Goal: Use online tool/utility

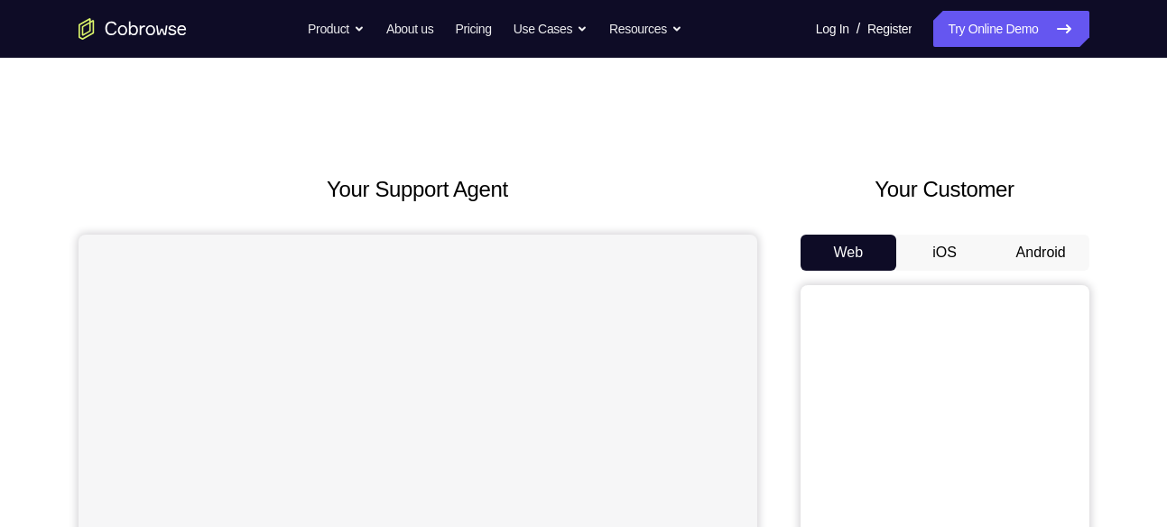
click at [1018, 254] on button "Android" at bounding box center [1041, 253] width 97 height 36
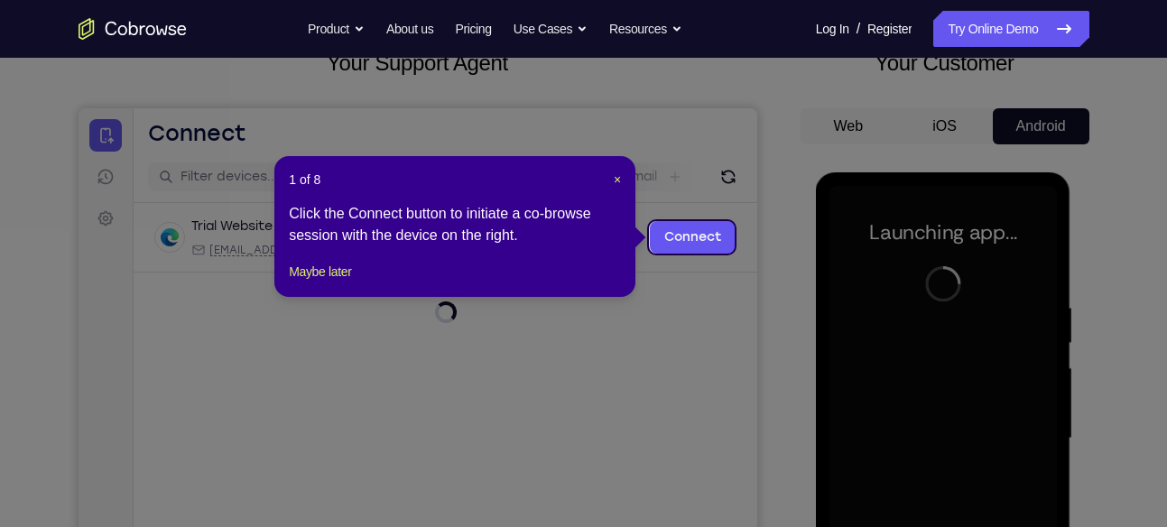
scroll to position [124, 0]
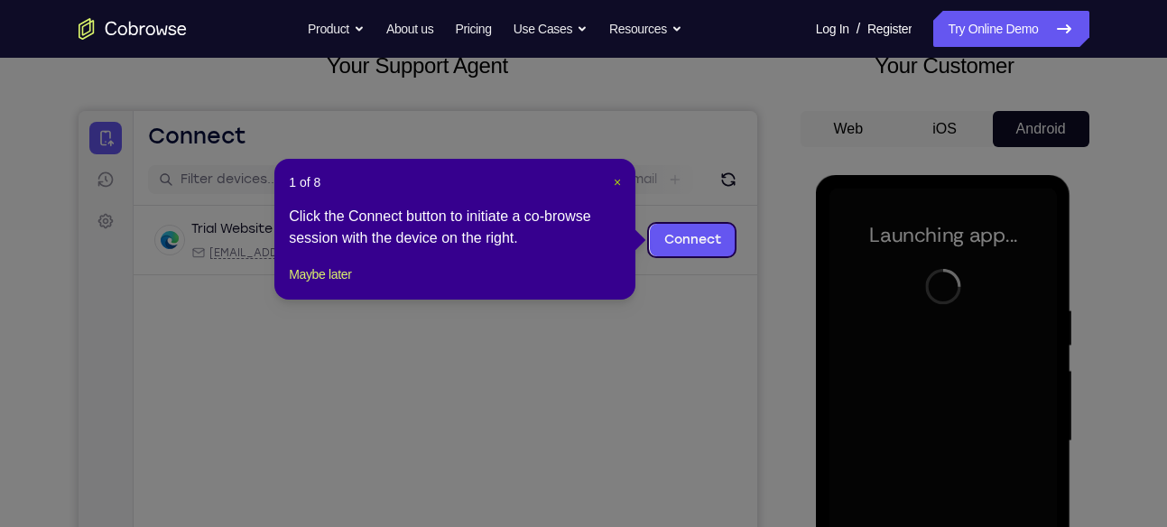
click at [619, 177] on span "×" at bounding box center [617, 182] width 7 height 14
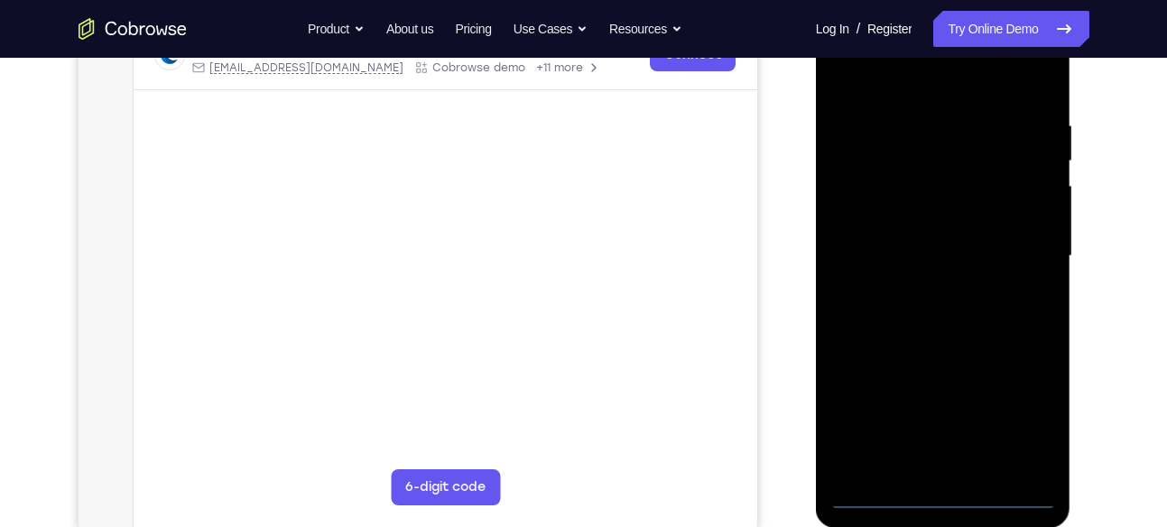
scroll to position [371, 0]
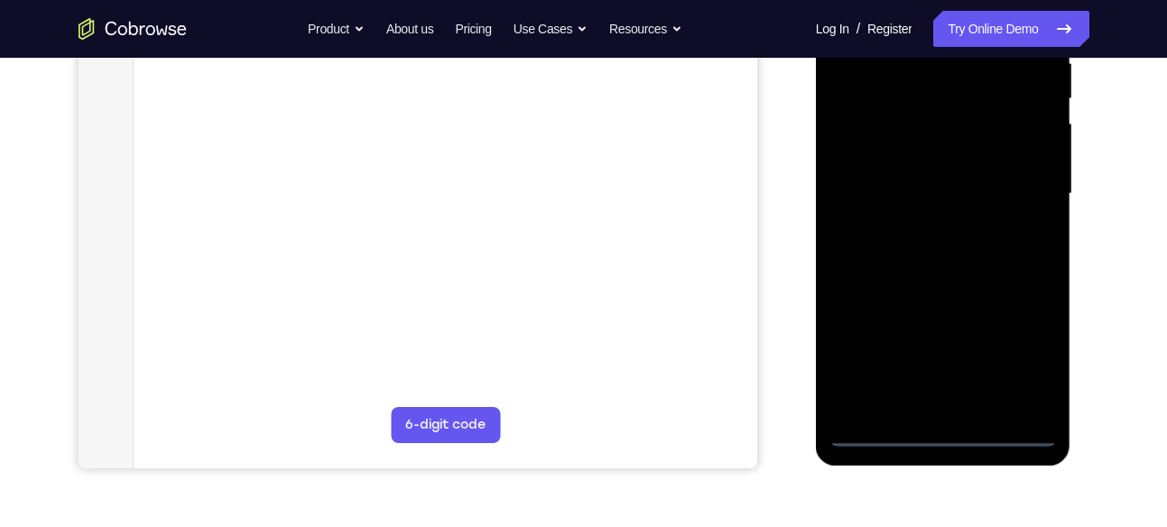
click at [935, 431] on div at bounding box center [944, 194] width 228 height 506
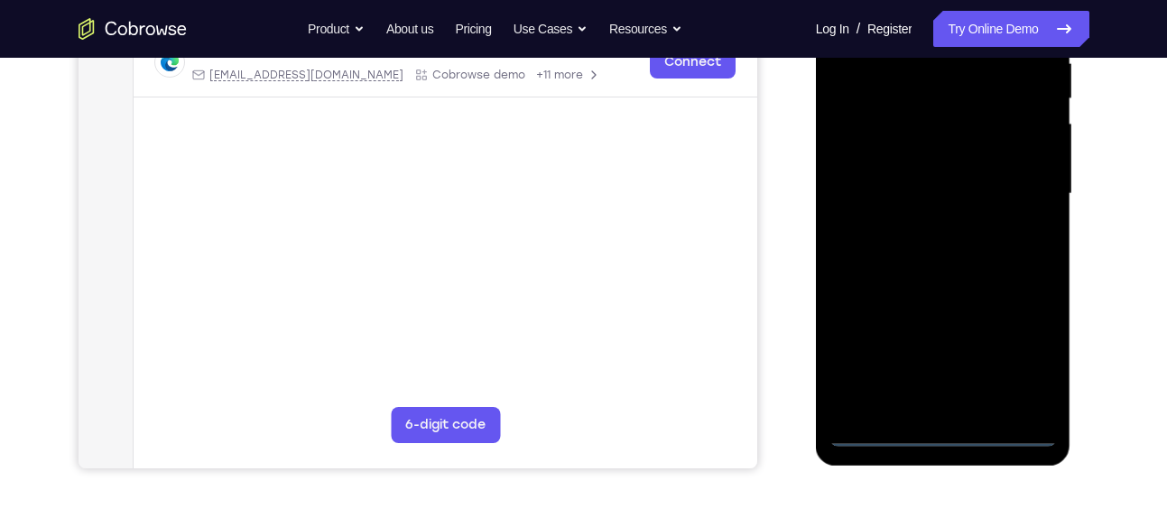
click at [1028, 349] on div at bounding box center [944, 194] width 228 height 506
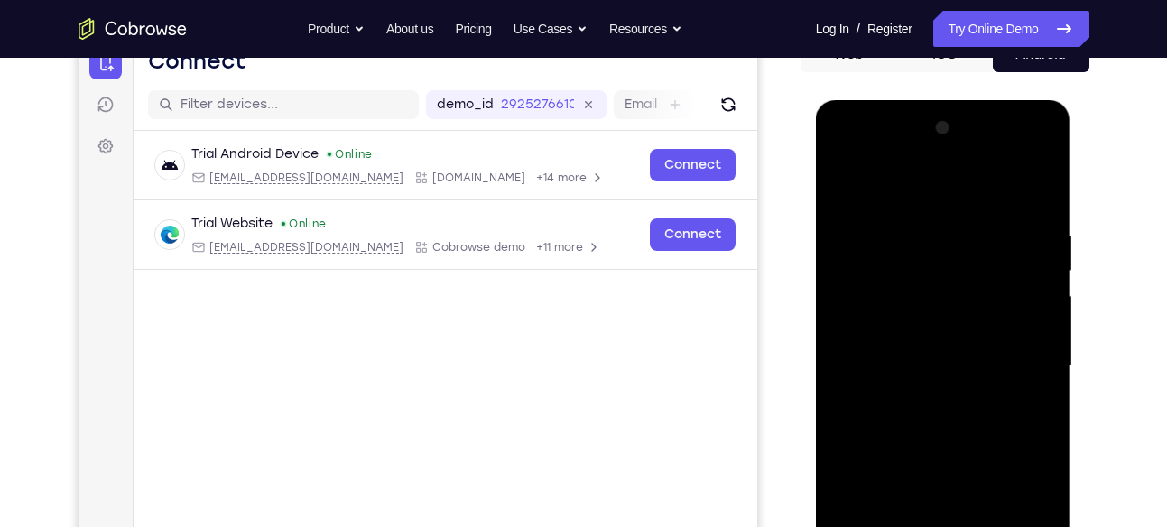
scroll to position [185, 0]
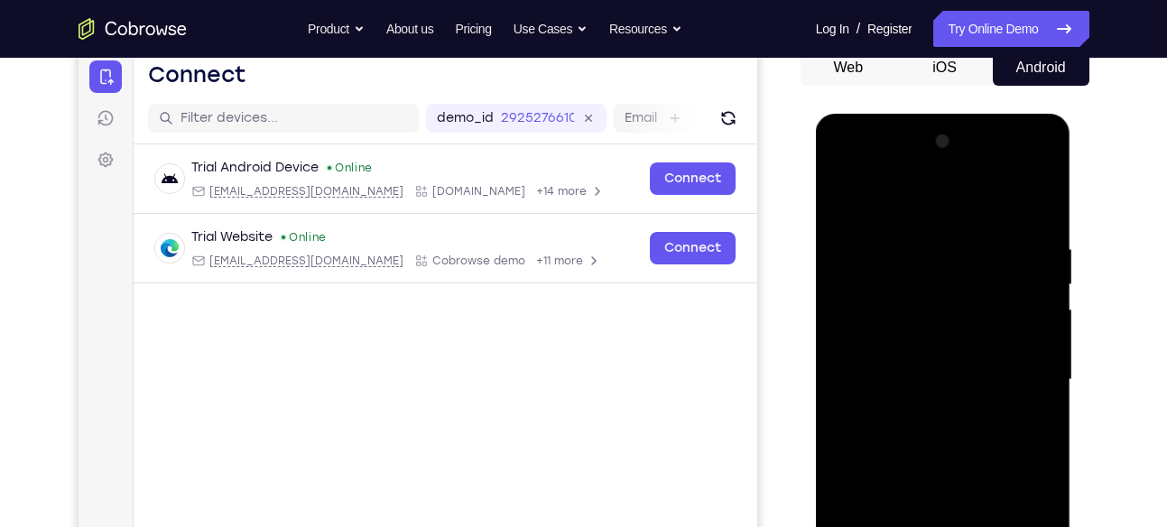
click at [868, 200] on div at bounding box center [944, 380] width 228 height 506
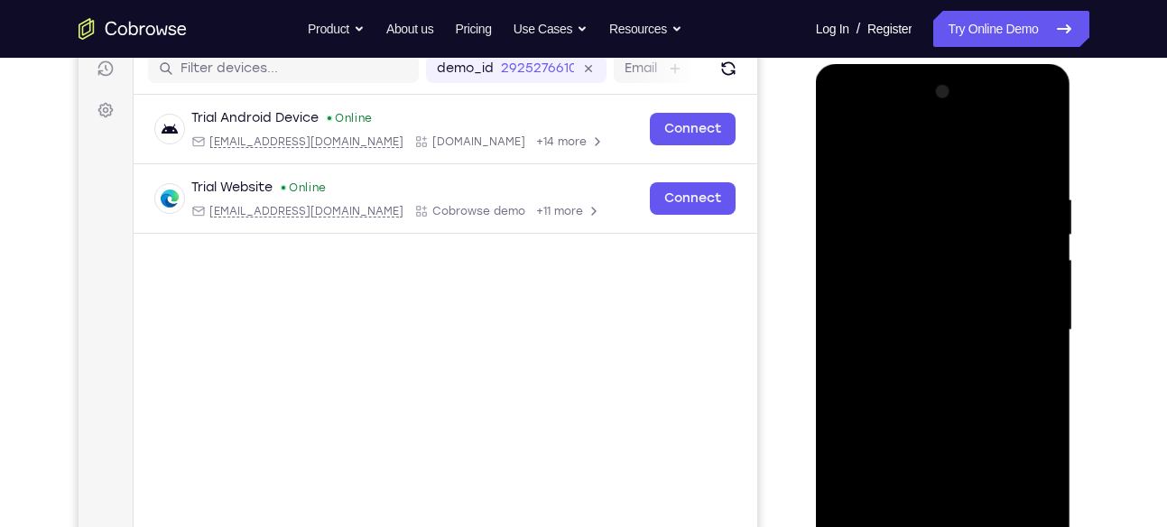
scroll to position [249, 0]
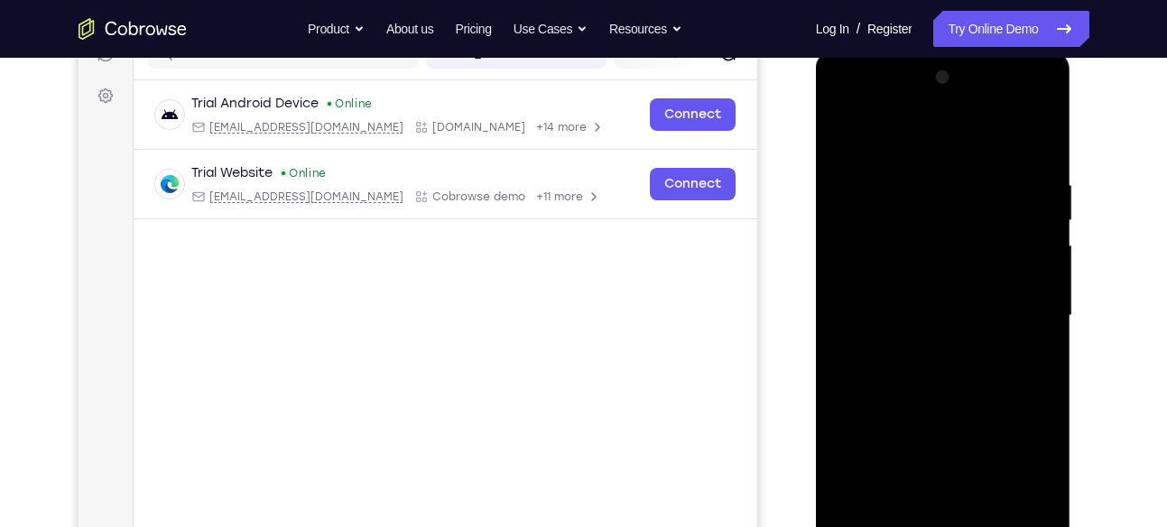
click at [1021, 308] on div at bounding box center [944, 316] width 228 height 506
click at [926, 343] on div at bounding box center [944, 316] width 228 height 506
click at [892, 303] on div at bounding box center [944, 316] width 228 height 506
click at [907, 315] on div at bounding box center [944, 316] width 228 height 506
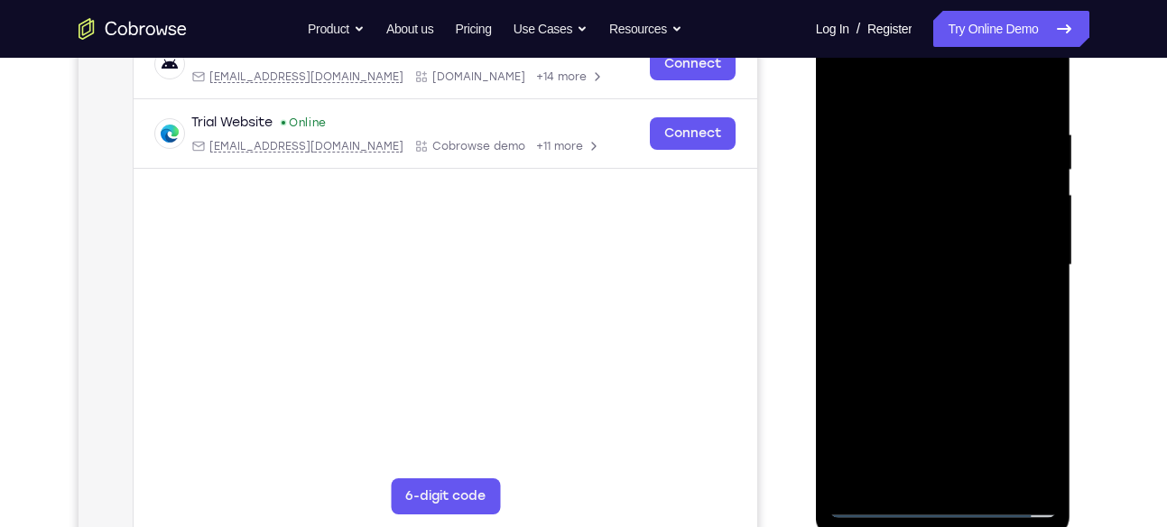
click at [1046, 112] on div at bounding box center [944, 266] width 228 height 506
click at [987, 482] on div at bounding box center [944, 266] width 228 height 506
click at [938, 359] on div at bounding box center [944, 266] width 228 height 506
click at [963, 248] on div at bounding box center [944, 266] width 228 height 506
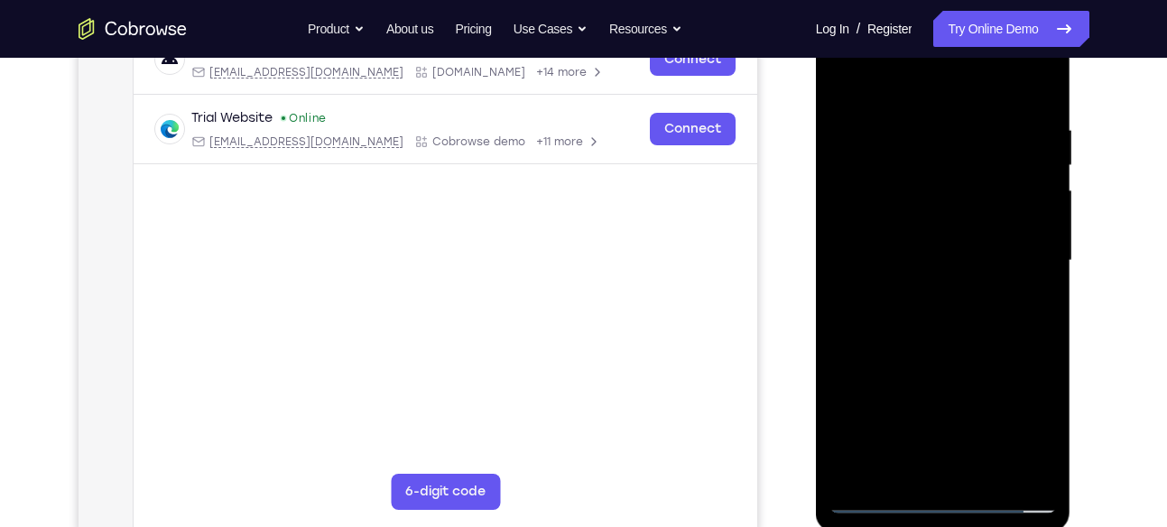
scroll to position [303, 0]
click at [880, 504] on div at bounding box center [944, 262] width 228 height 506
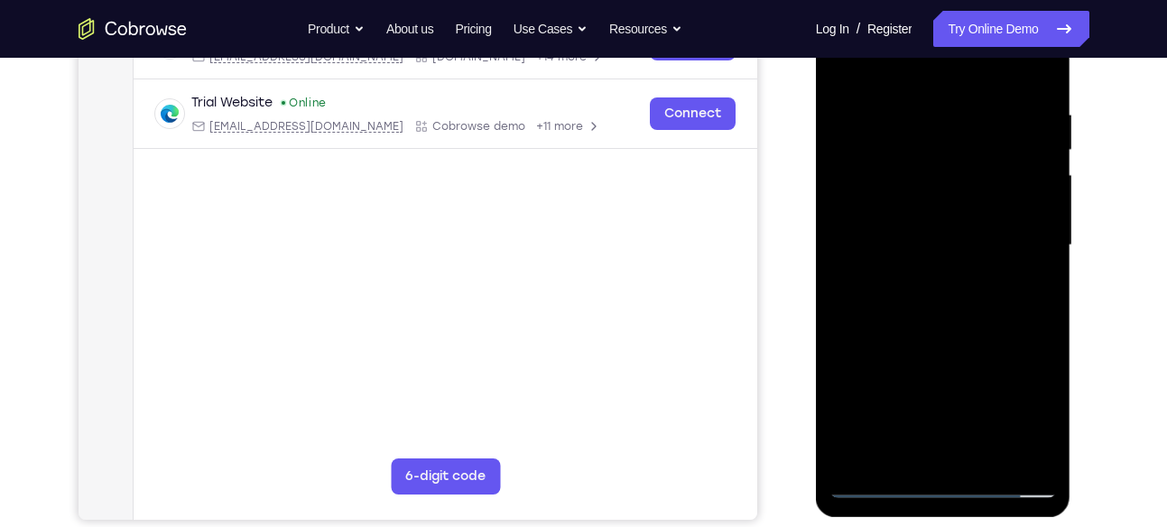
scroll to position [325, 0]
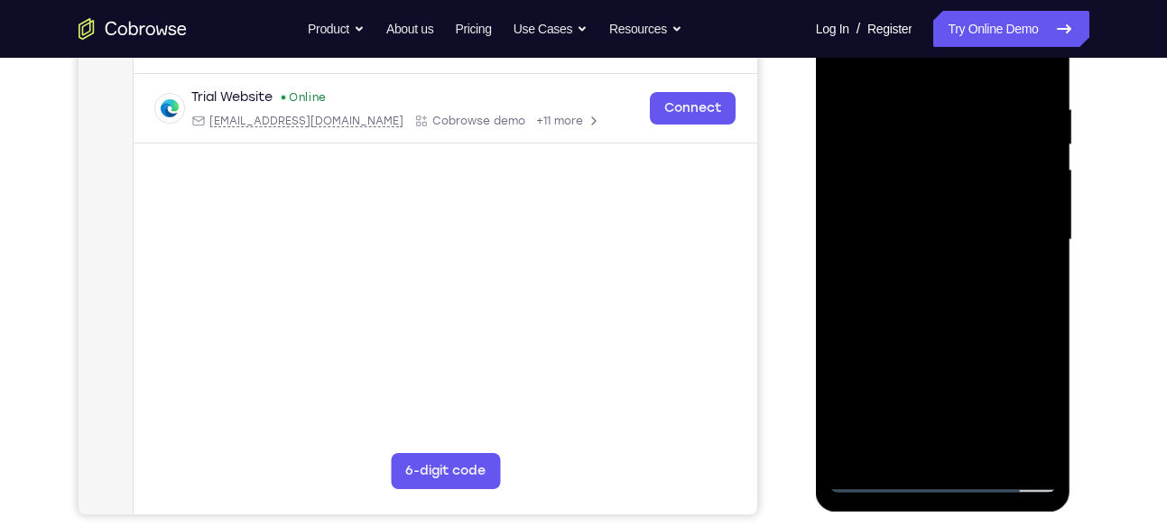
click at [879, 478] on div at bounding box center [944, 240] width 228 height 506
click at [908, 115] on div at bounding box center [944, 240] width 228 height 506
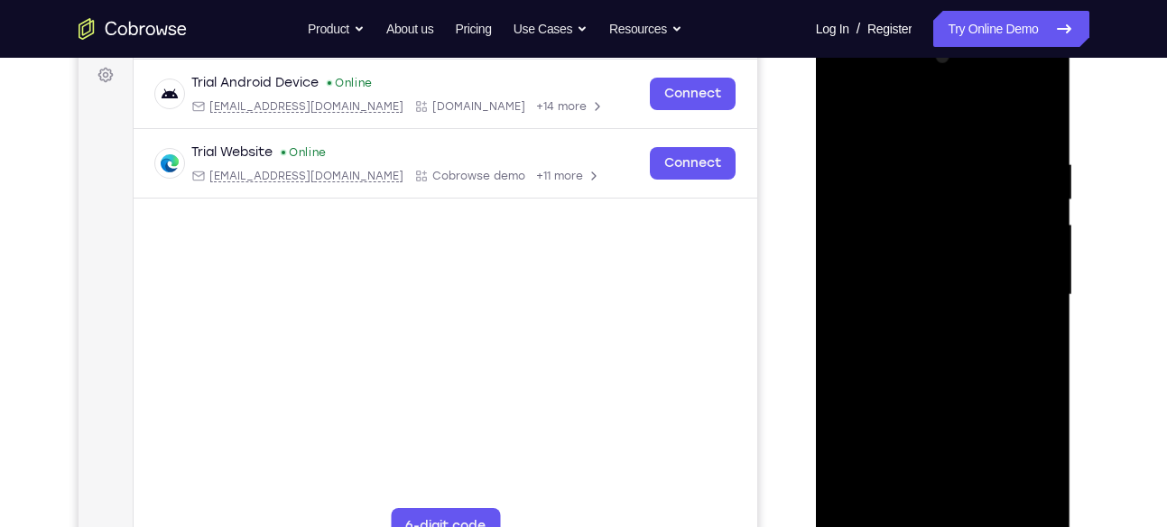
click at [1034, 113] on div at bounding box center [944, 295] width 228 height 506
click at [1046, 210] on div at bounding box center [944, 295] width 228 height 506
click at [1037, 118] on div at bounding box center [944, 295] width 228 height 506
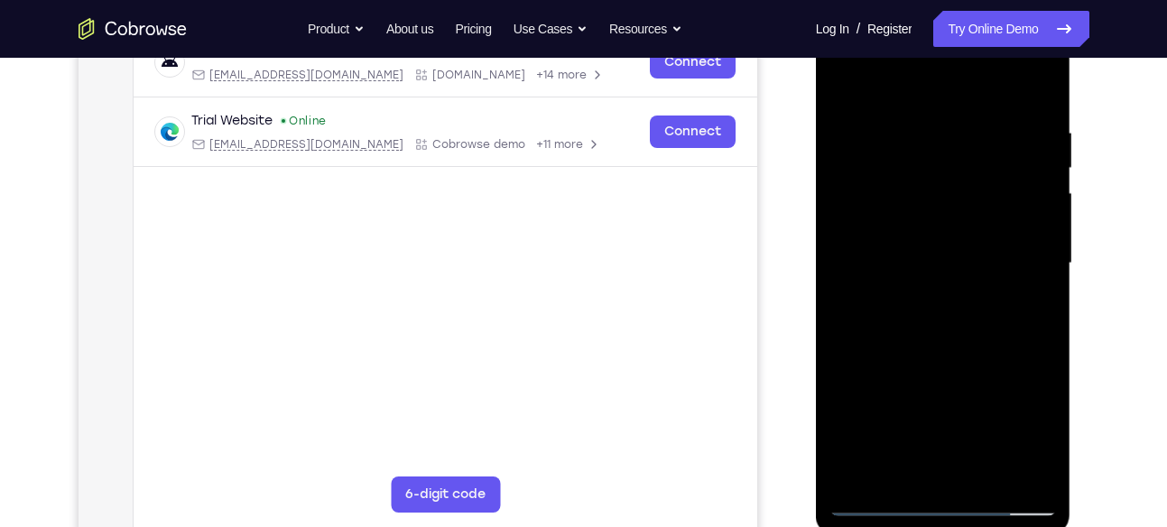
scroll to position [302, 0]
click at [955, 111] on div at bounding box center [944, 263] width 228 height 506
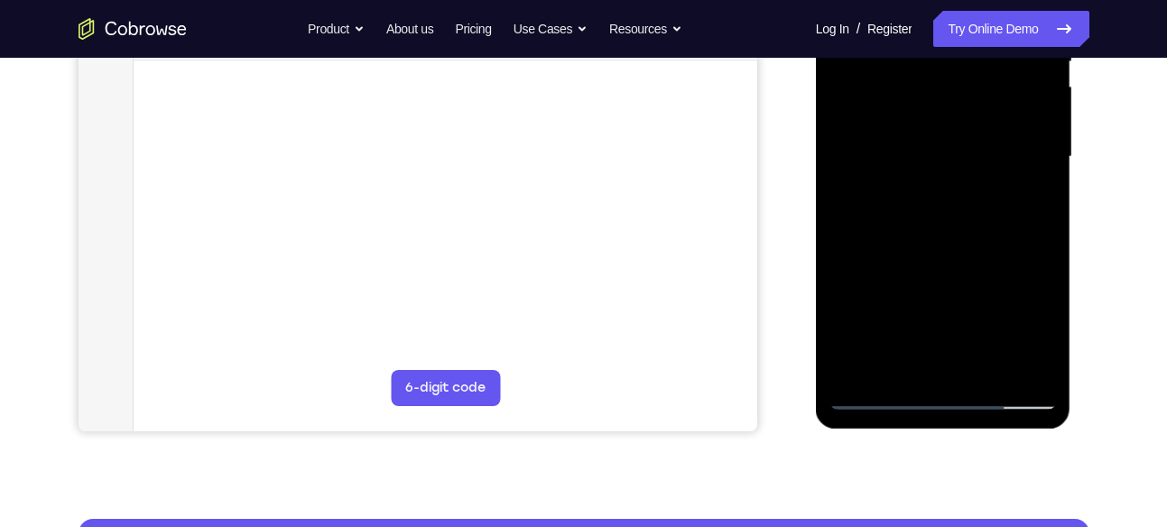
scroll to position [242, 0]
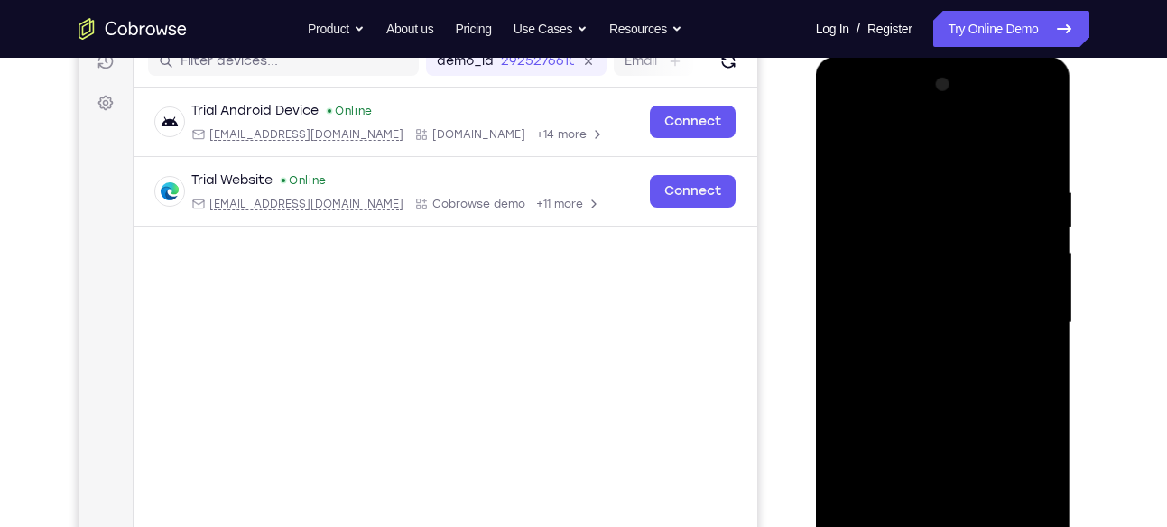
click at [850, 223] on div at bounding box center [944, 323] width 228 height 506
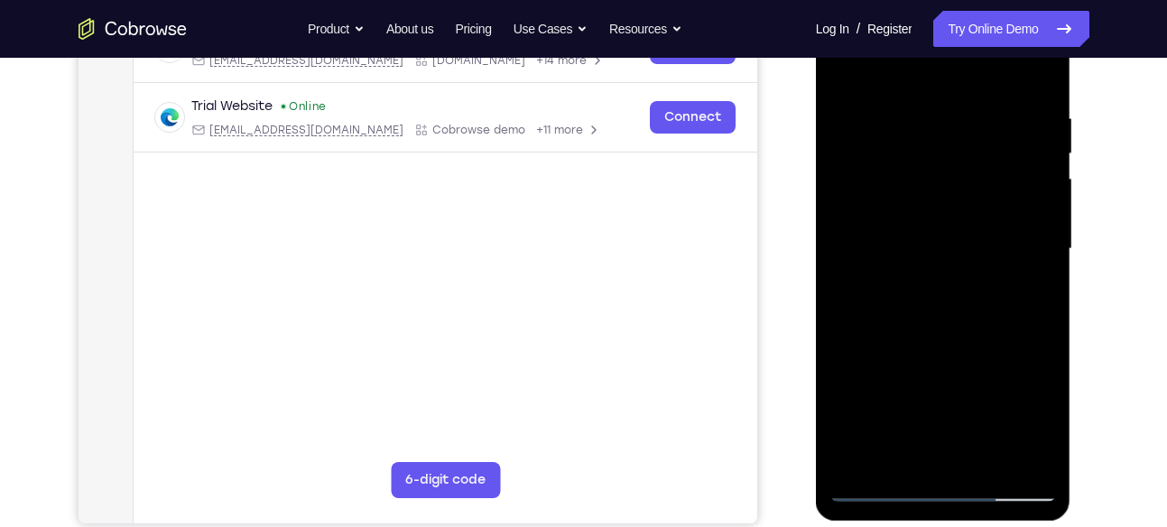
scroll to position [315, 0]
click at [1030, 77] on div at bounding box center [944, 250] width 228 height 506
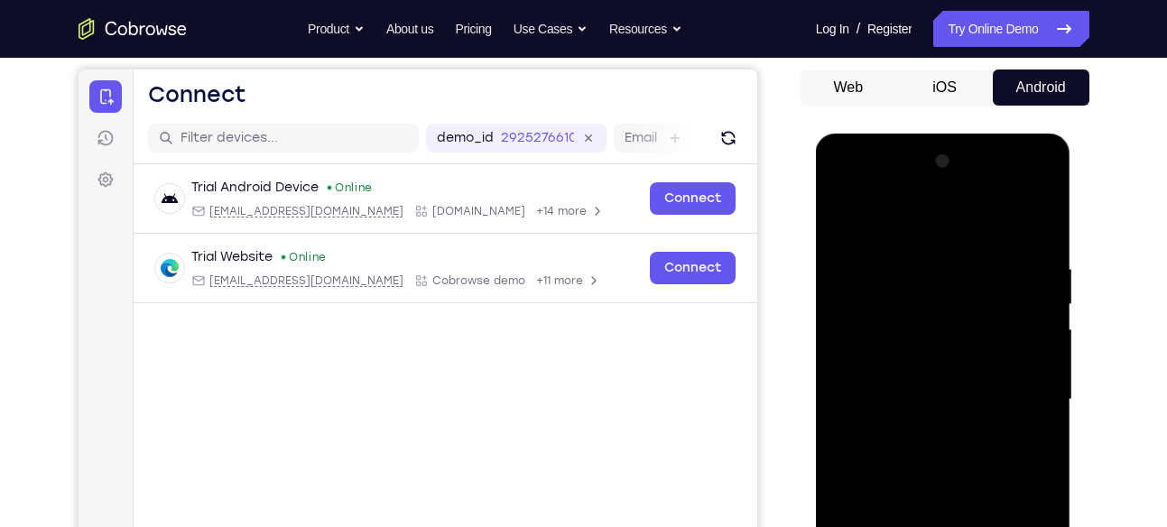
scroll to position [164, 0]
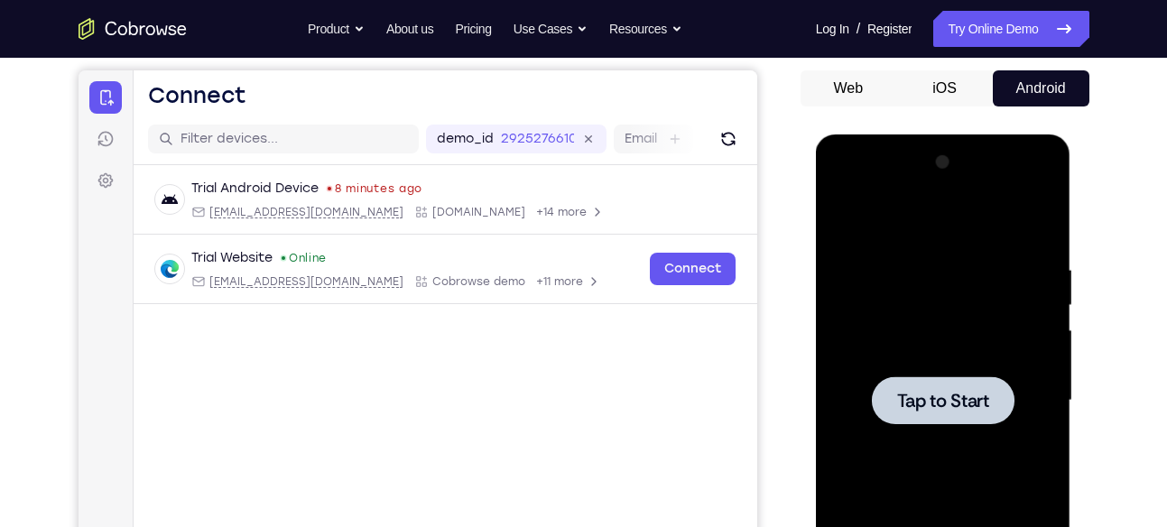
click at [953, 372] on div at bounding box center [944, 401] width 228 height 506
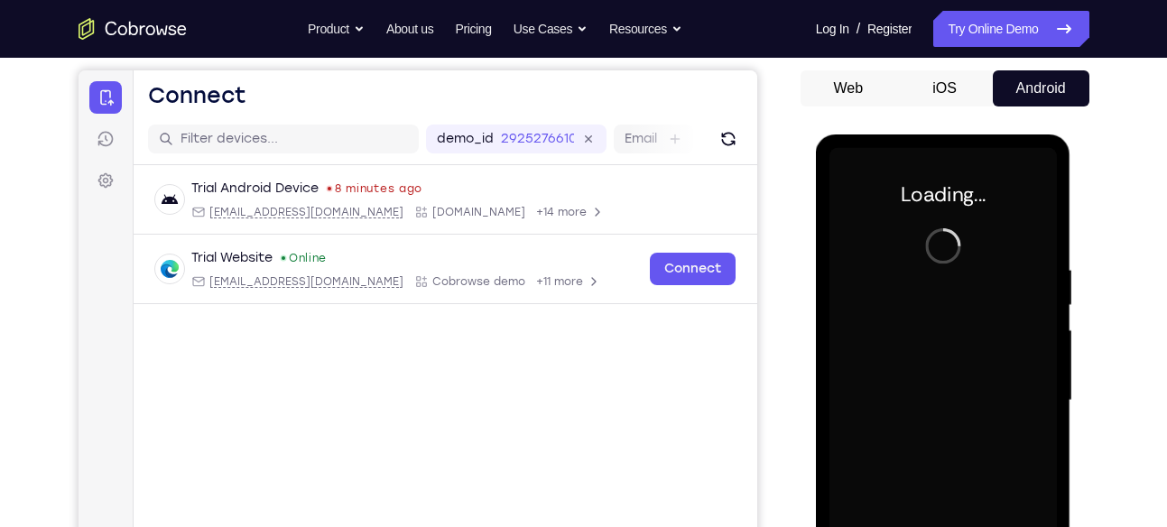
scroll to position [371, 0]
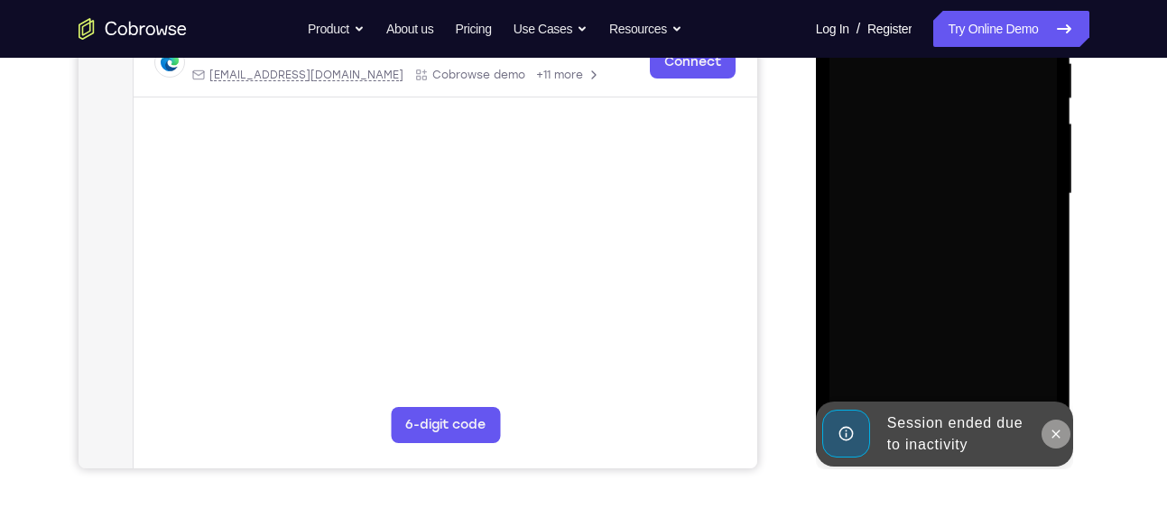
click at [1053, 438] on icon at bounding box center [1056, 434] width 14 height 14
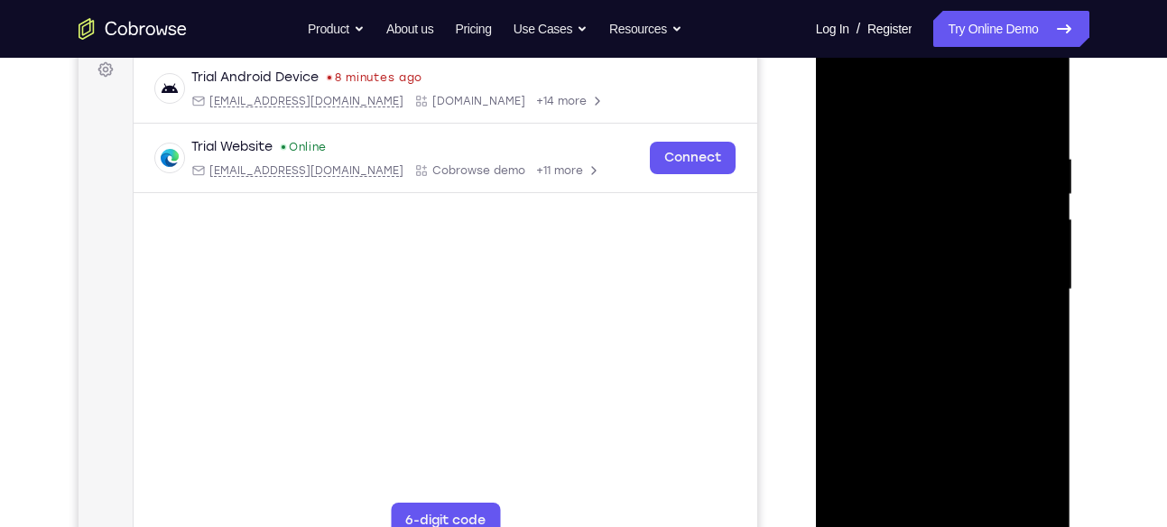
scroll to position [423, 0]
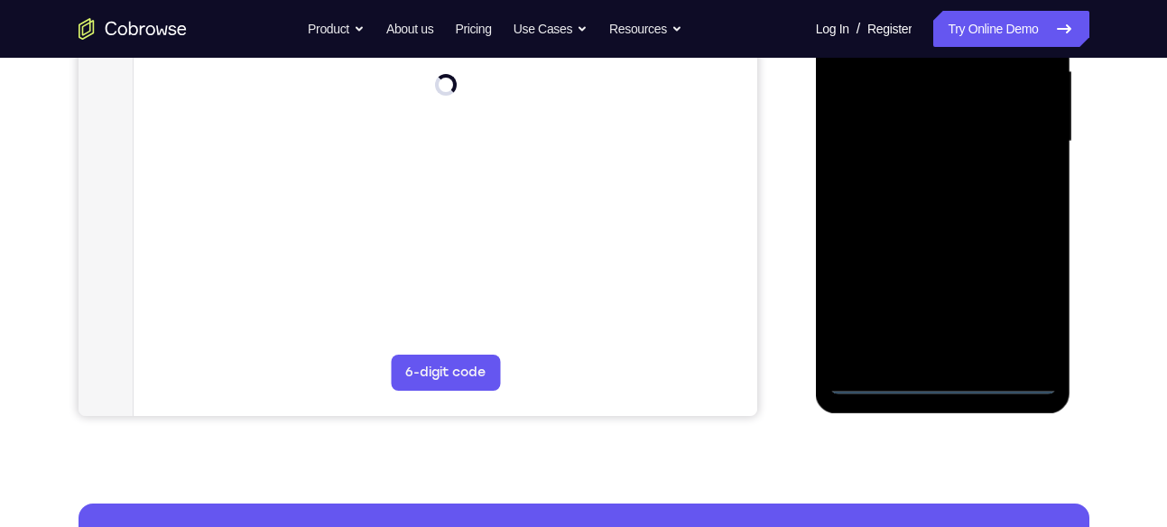
click at [935, 383] on div at bounding box center [944, 142] width 228 height 506
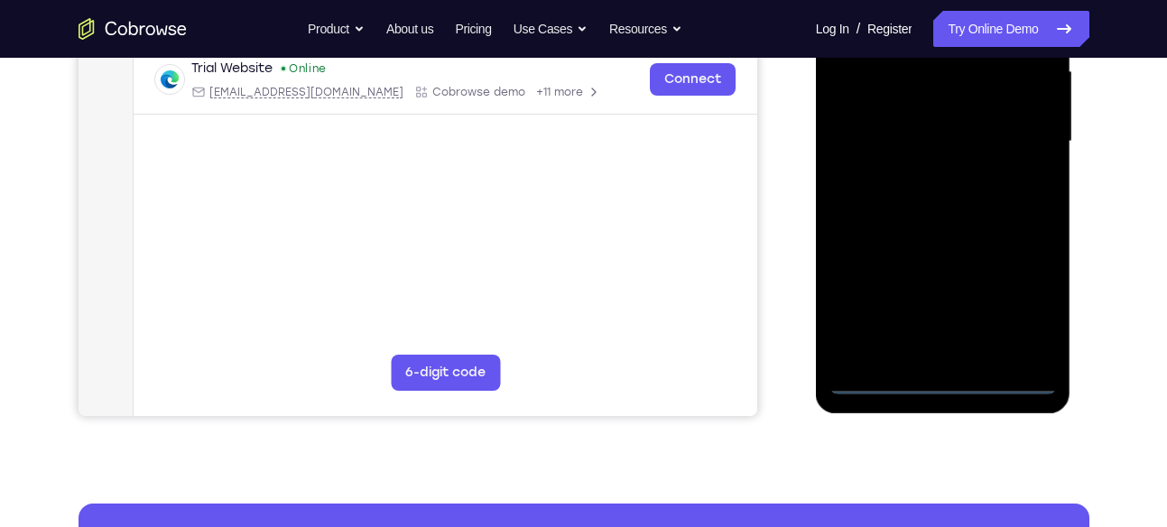
click at [1028, 307] on div at bounding box center [944, 142] width 228 height 506
click at [1020, 296] on div at bounding box center [944, 142] width 228 height 506
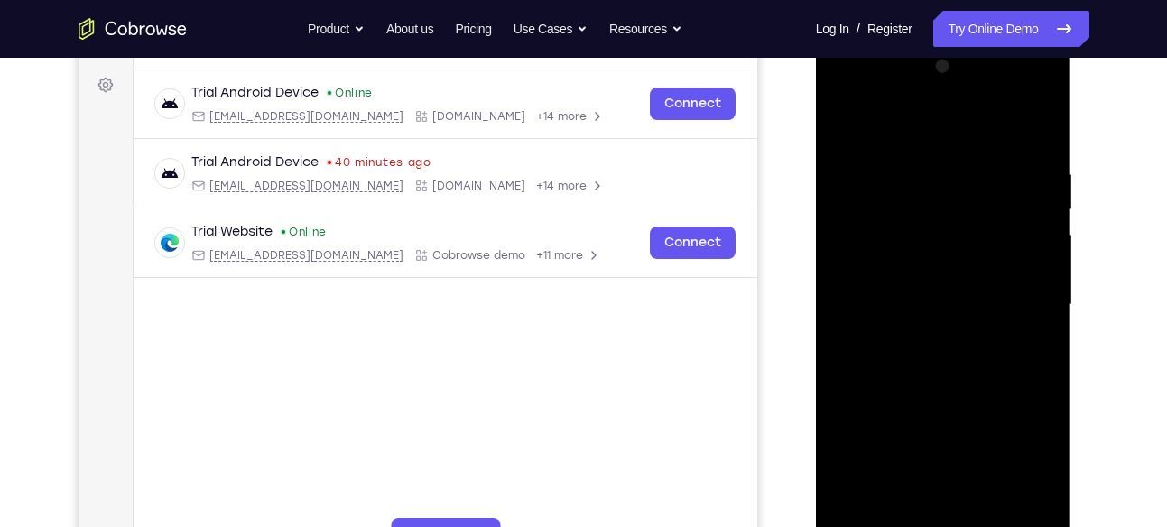
scroll to position [254, 0]
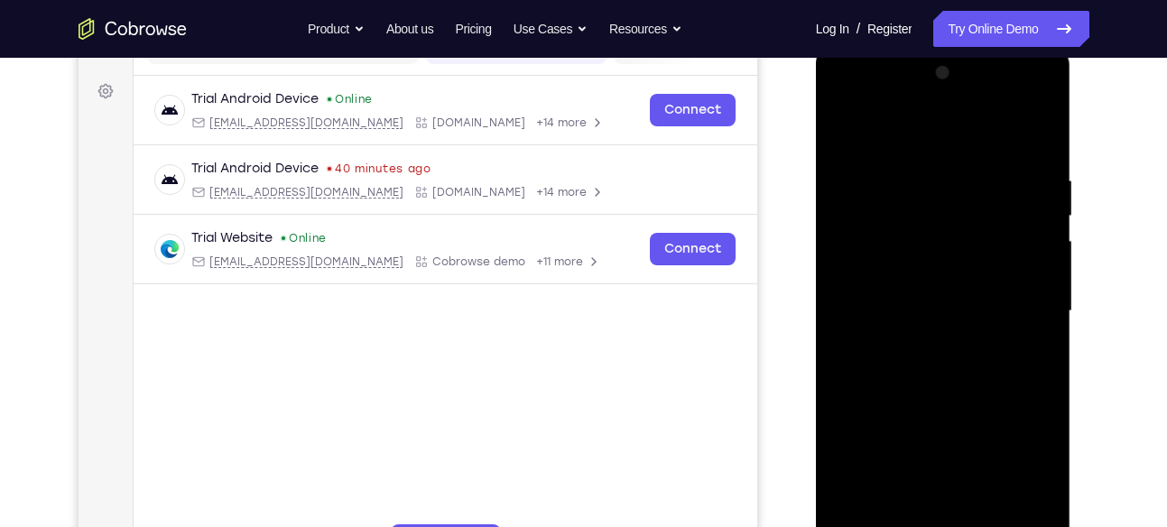
click at [882, 131] on div at bounding box center [944, 312] width 228 height 506
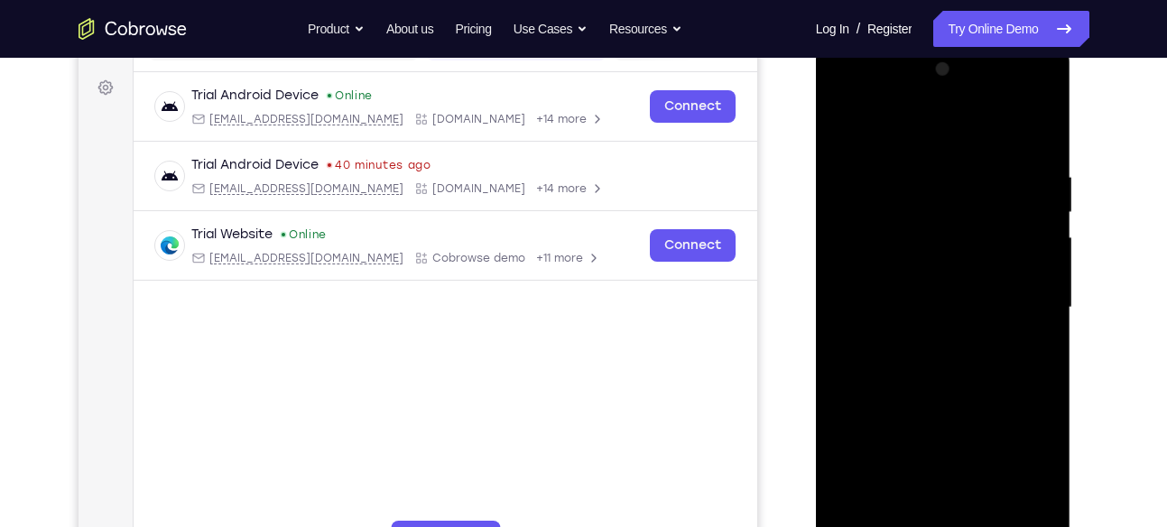
scroll to position [258, 0]
click at [1008, 297] on div at bounding box center [944, 307] width 228 height 506
click at [923, 348] on div at bounding box center [944, 307] width 228 height 506
click at [942, 264] on div at bounding box center [944, 307] width 228 height 506
click at [919, 286] on div at bounding box center [944, 307] width 228 height 506
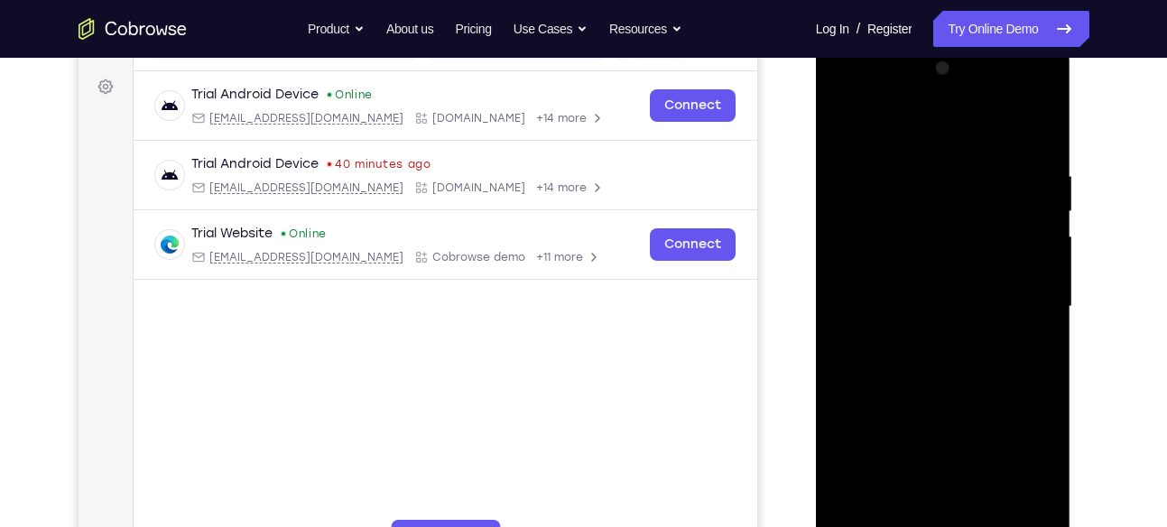
click at [918, 295] on div at bounding box center [944, 307] width 228 height 506
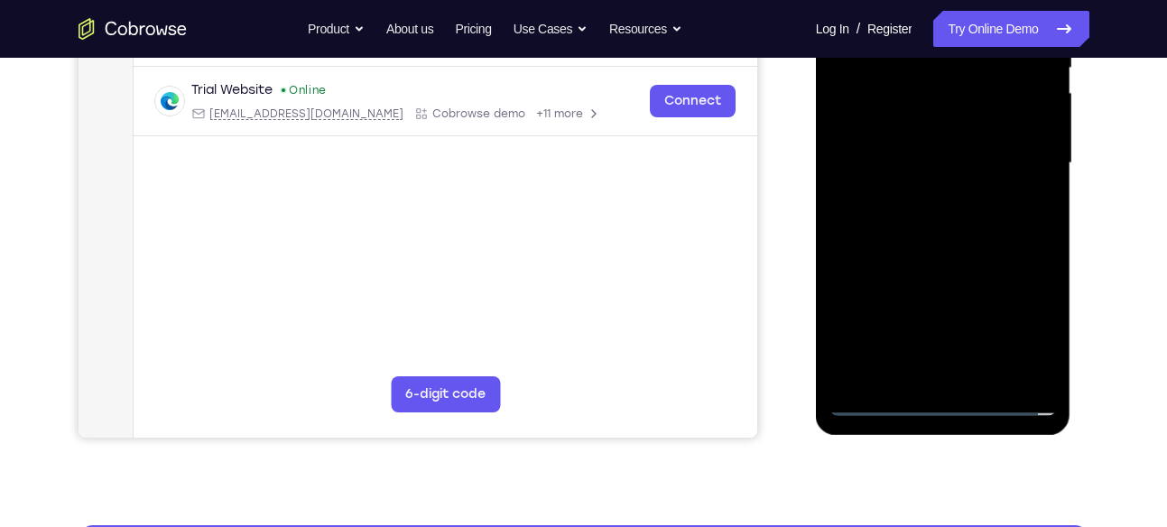
click at [1036, 367] on div at bounding box center [944, 164] width 228 height 506
click at [864, 396] on div at bounding box center [944, 164] width 228 height 506
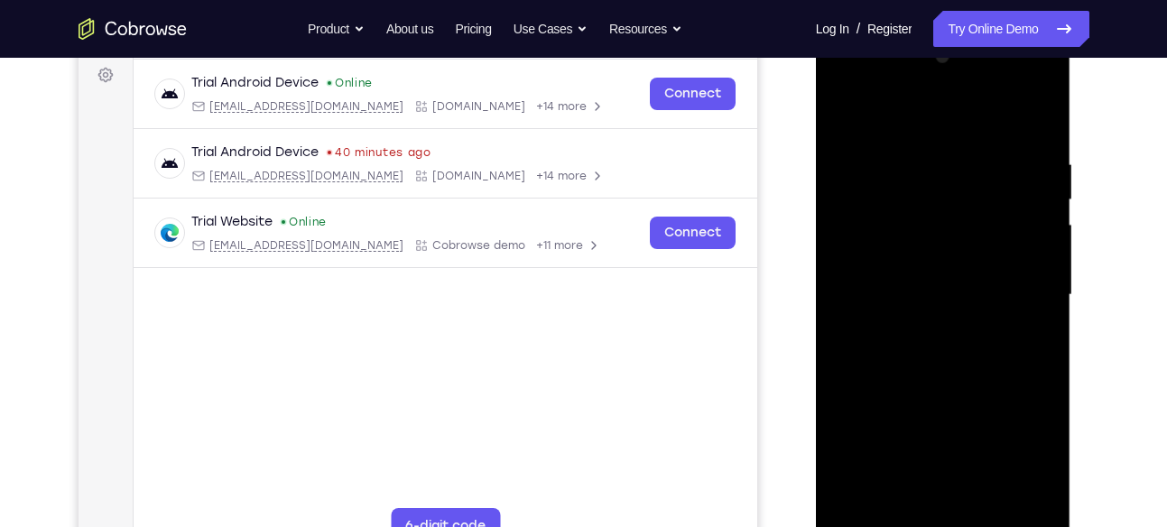
scroll to position [276, 0]
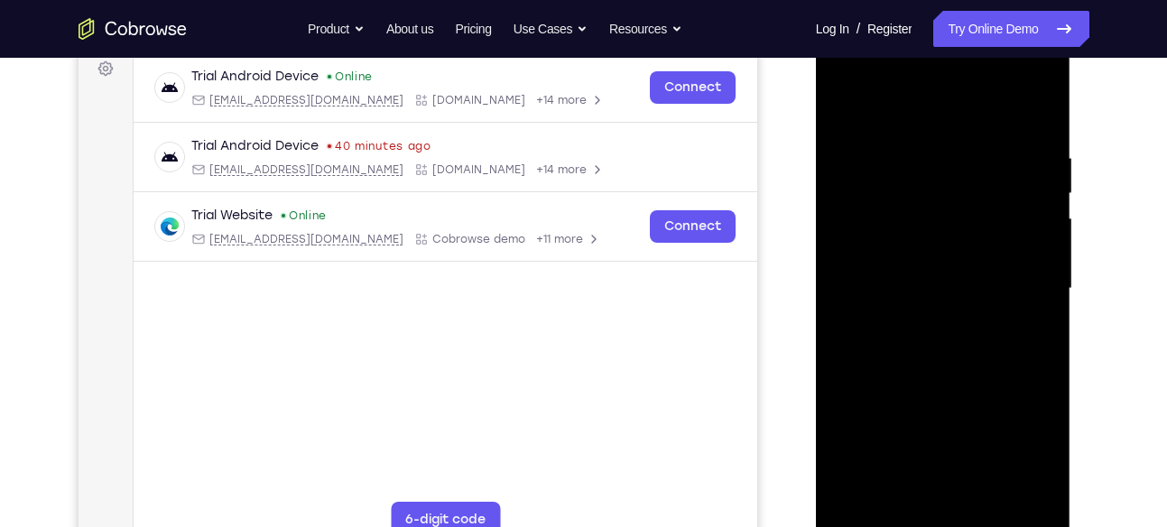
click at [942, 241] on div at bounding box center [944, 289] width 228 height 506
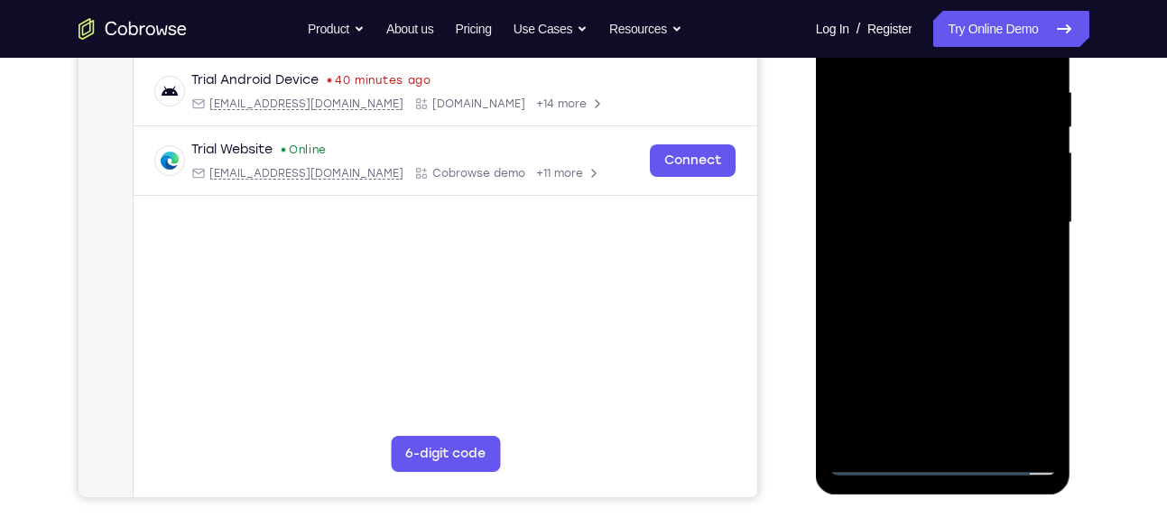
scroll to position [344, 0]
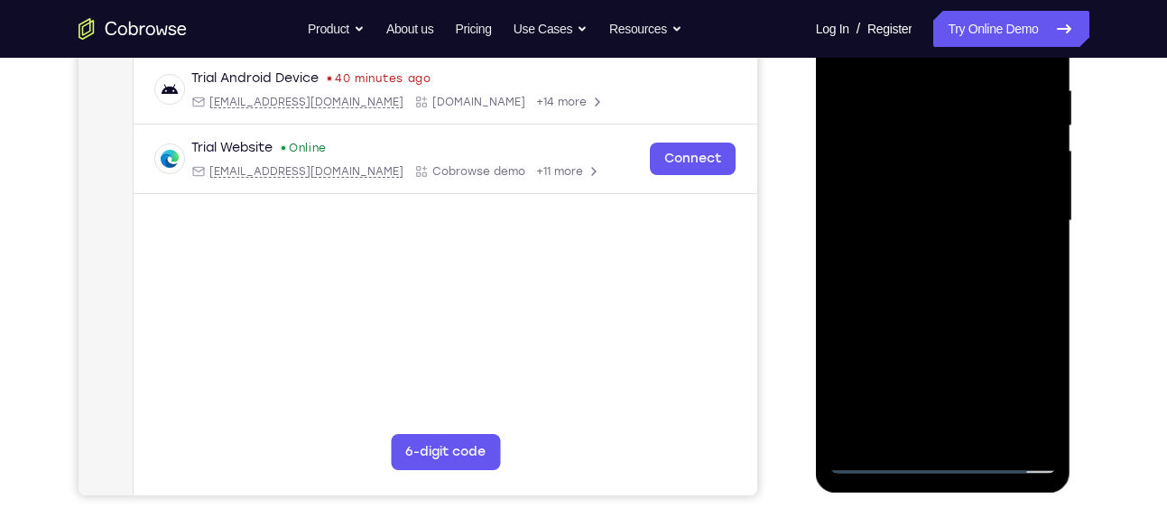
click at [916, 86] on div at bounding box center [944, 221] width 228 height 506
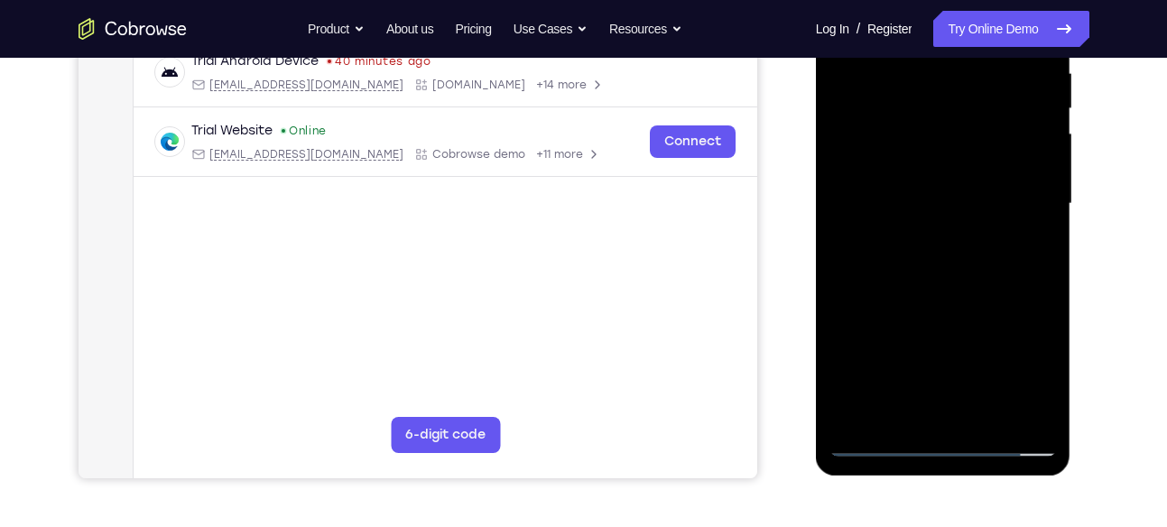
scroll to position [362, 0]
click at [1004, 214] on div at bounding box center [944, 203] width 228 height 506
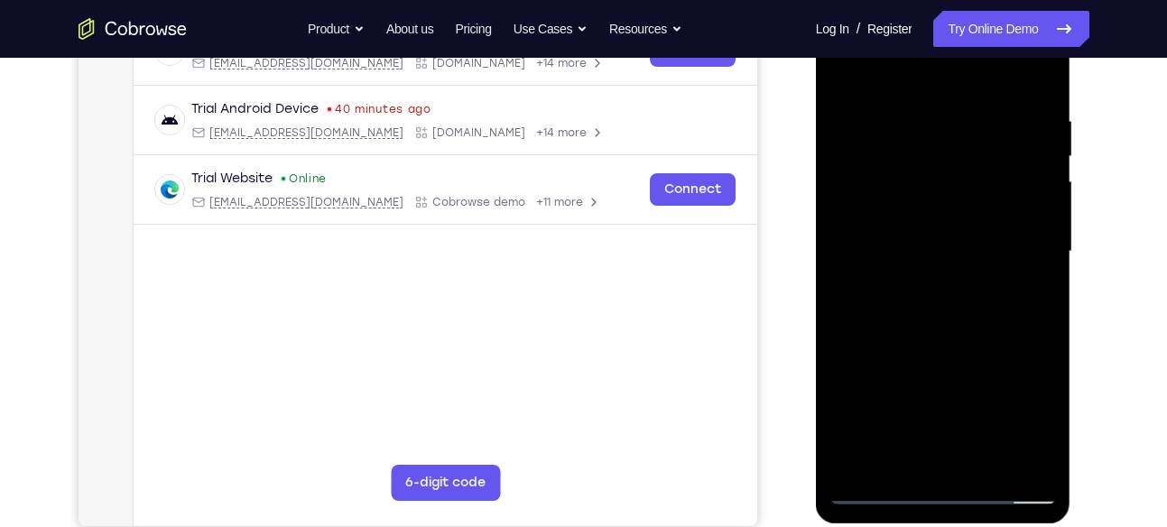
scroll to position [266, 0]
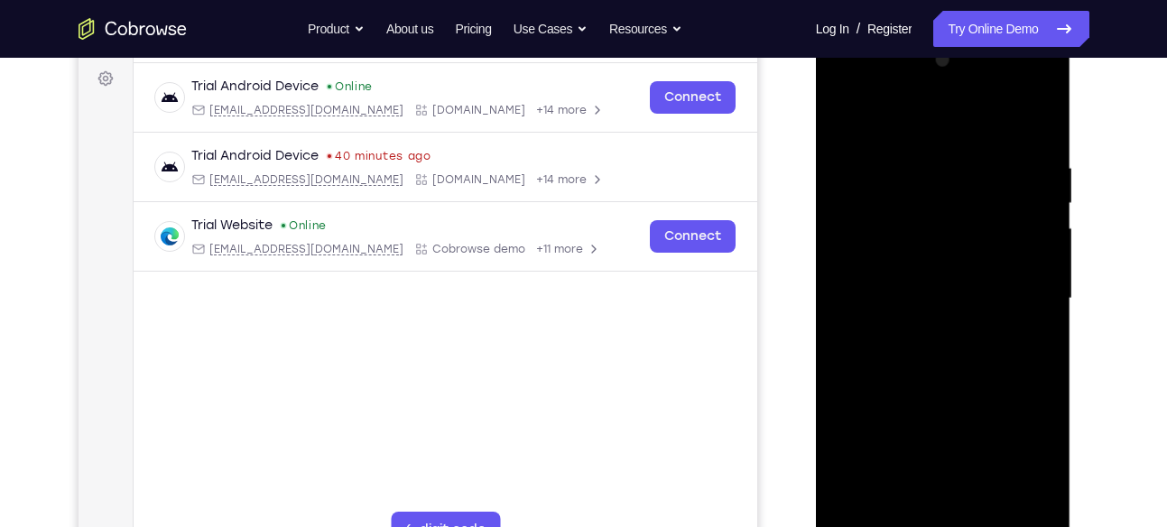
click at [1034, 123] on div at bounding box center [944, 299] width 228 height 506
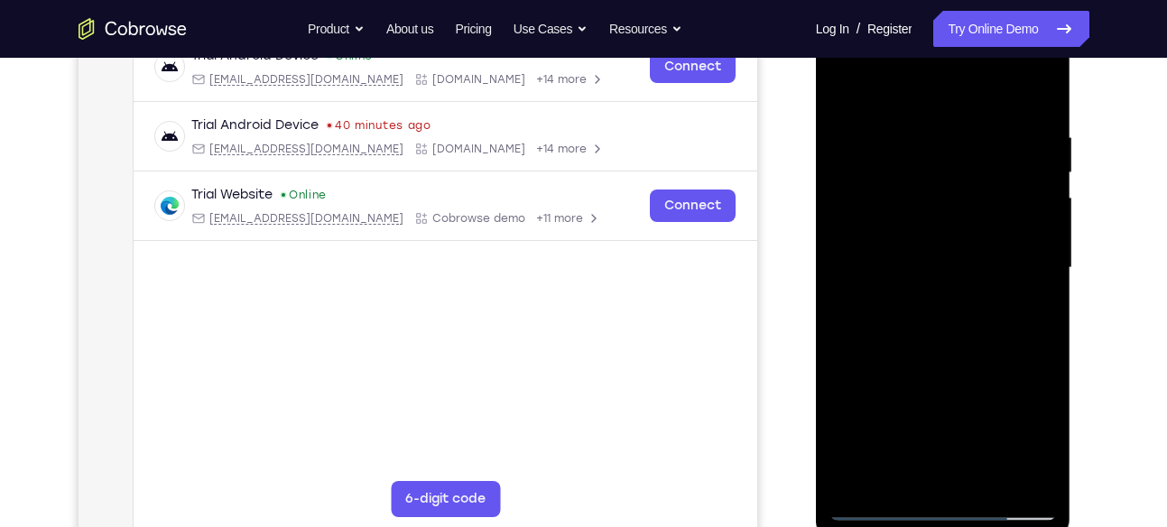
scroll to position [298, 0]
click at [981, 480] on div at bounding box center [944, 267] width 228 height 506
click at [947, 358] on div at bounding box center [944, 267] width 228 height 506
click at [982, 269] on div at bounding box center [944, 267] width 228 height 506
click at [881, 499] on div at bounding box center [944, 267] width 228 height 506
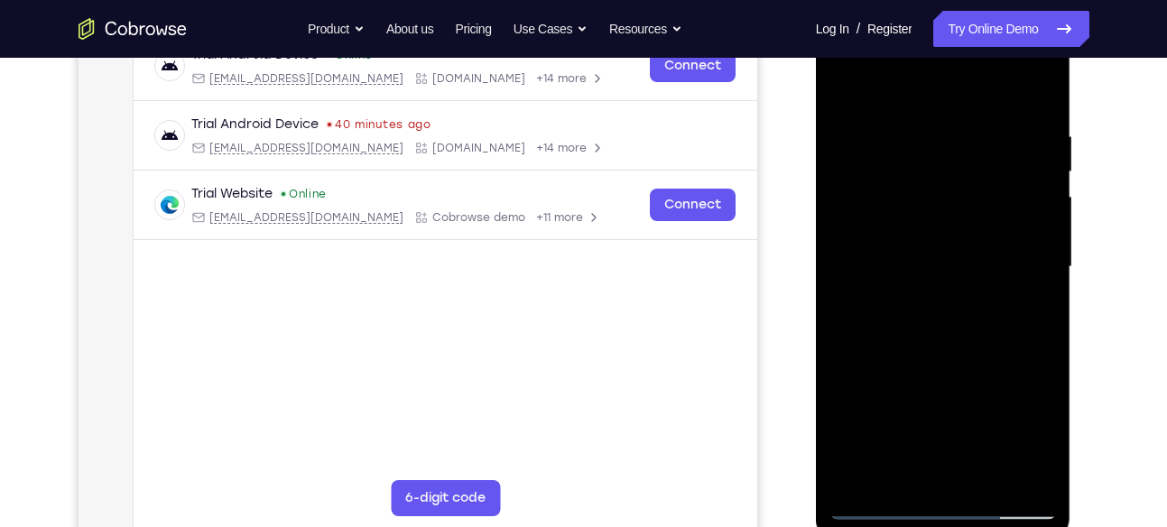
click at [881, 499] on div at bounding box center [944, 267] width 228 height 506
click at [879, 507] on div at bounding box center [944, 267] width 228 height 506
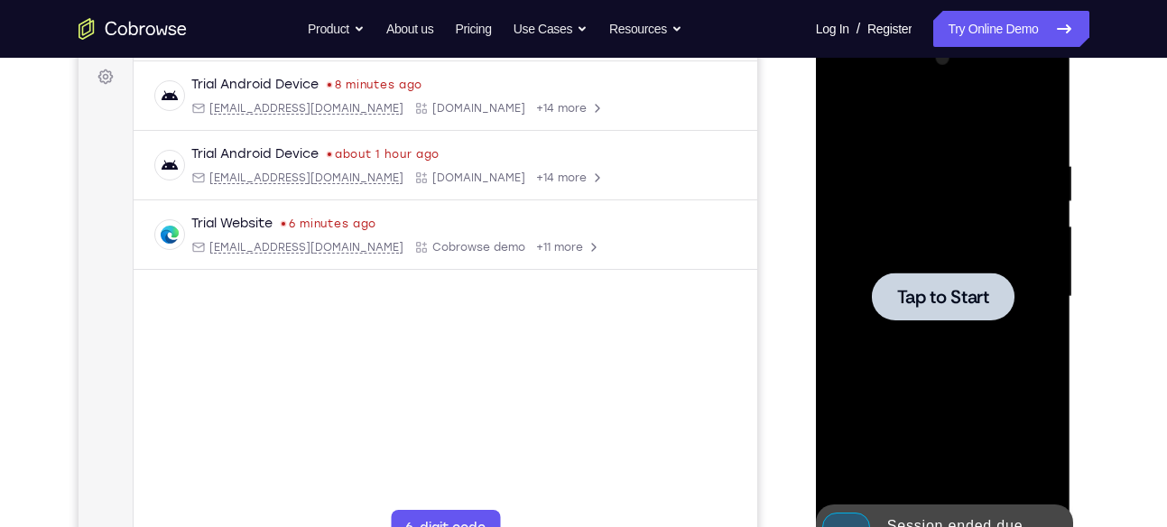
click at [966, 270] on div at bounding box center [944, 297] width 228 height 506
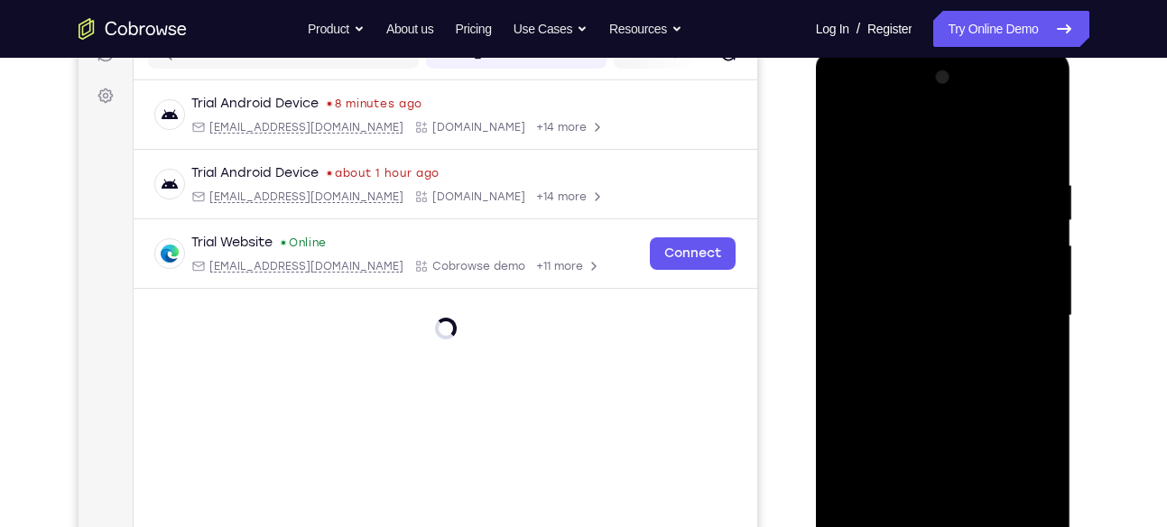
scroll to position [349, 0]
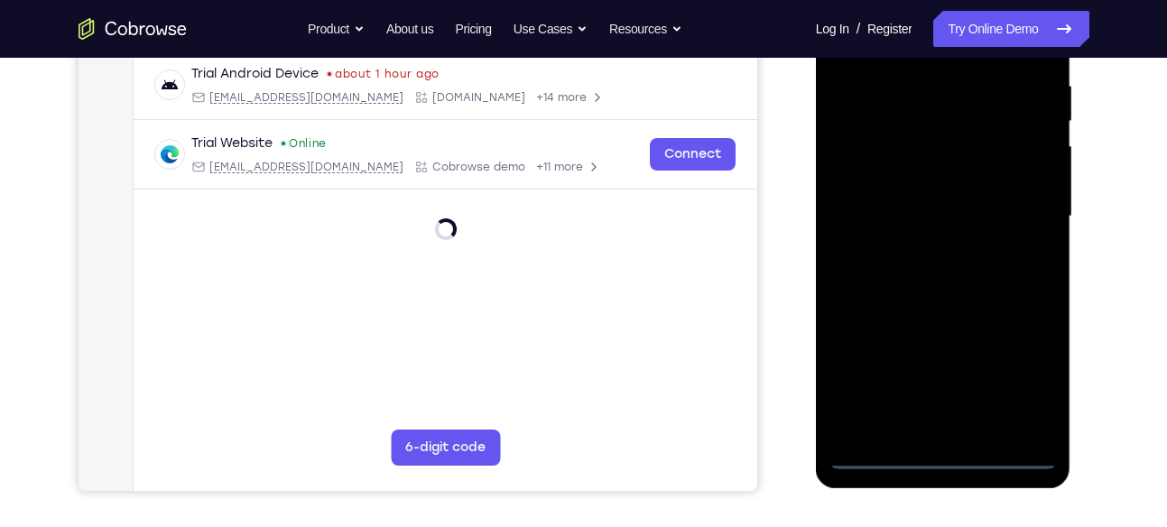
click at [944, 450] on div at bounding box center [944, 217] width 228 height 506
click at [940, 455] on div at bounding box center [944, 217] width 228 height 506
click at [940, 454] on div at bounding box center [944, 217] width 228 height 506
click at [941, 449] on div at bounding box center [944, 217] width 228 height 506
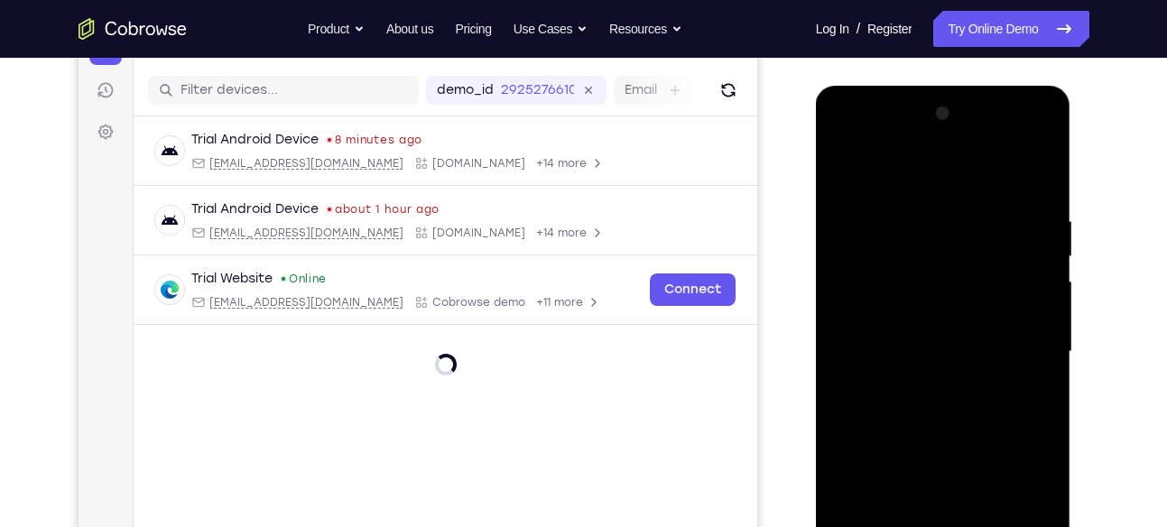
scroll to position [209, 0]
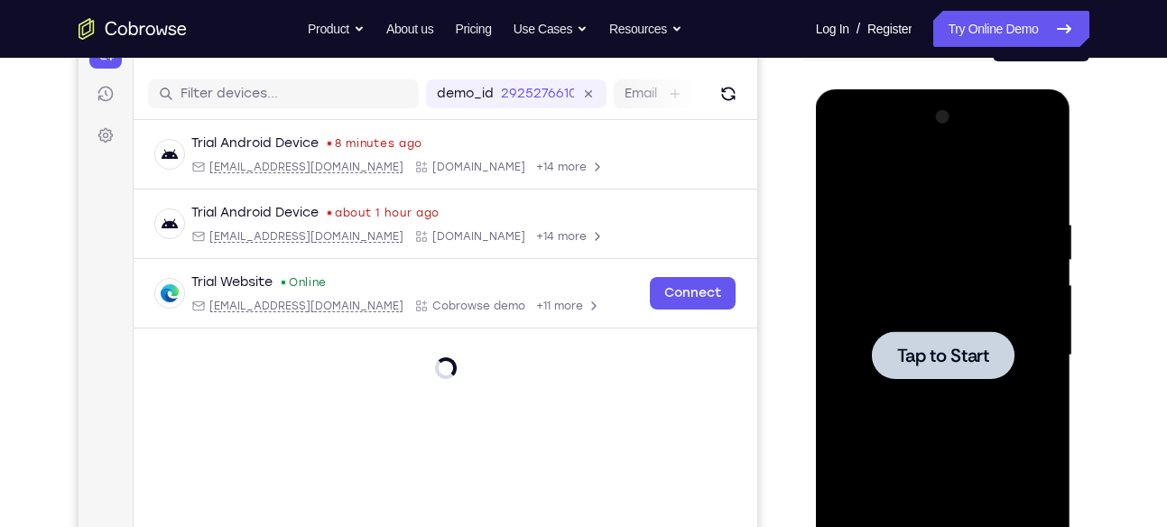
click at [981, 369] on div at bounding box center [943, 355] width 143 height 48
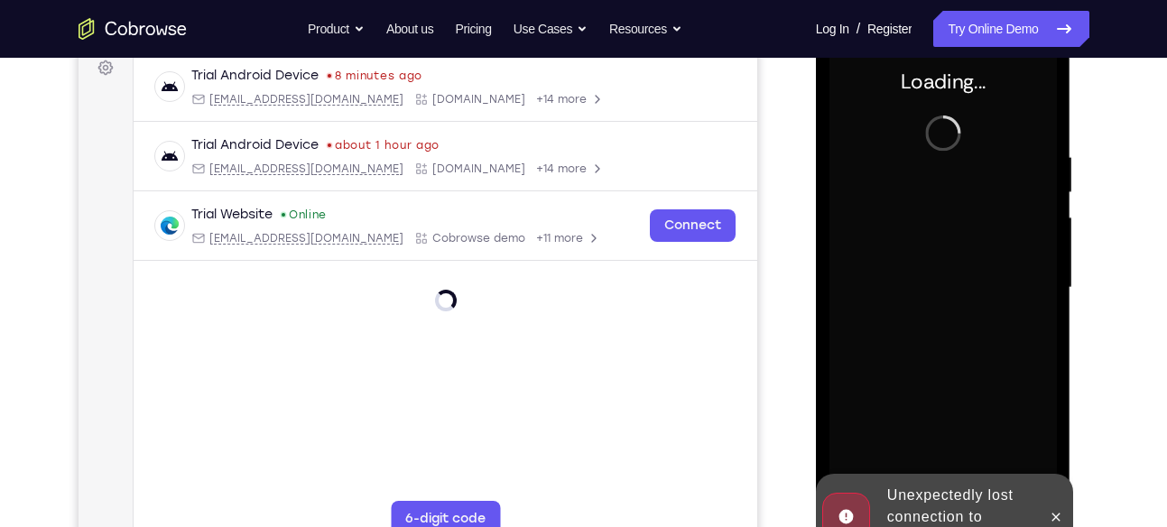
scroll to position [278, 0]
click at [1048, 507] on button at bounding box center [1056, 516] width 29 height 29
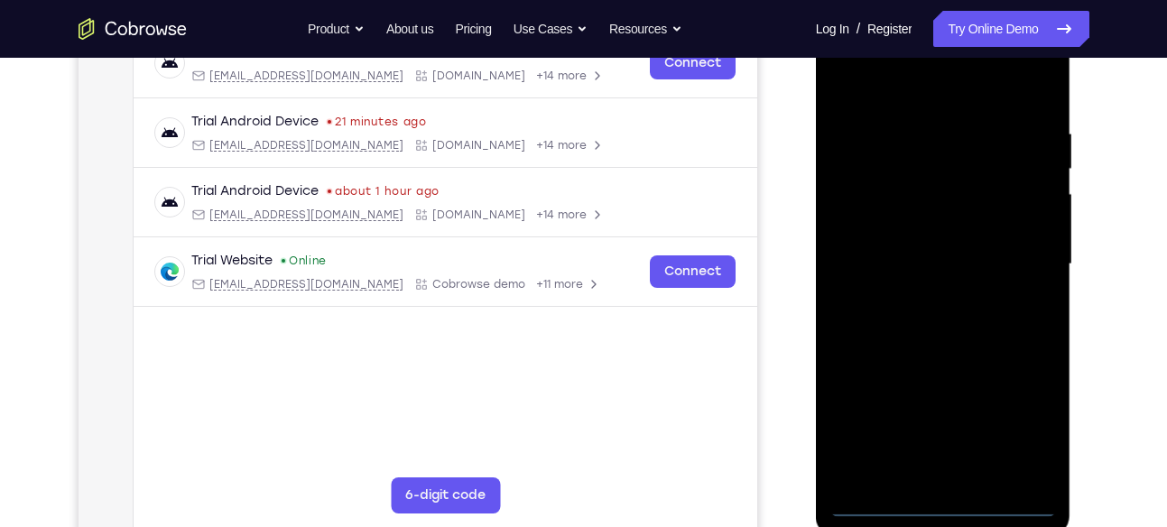
scroll to position [324, 0]
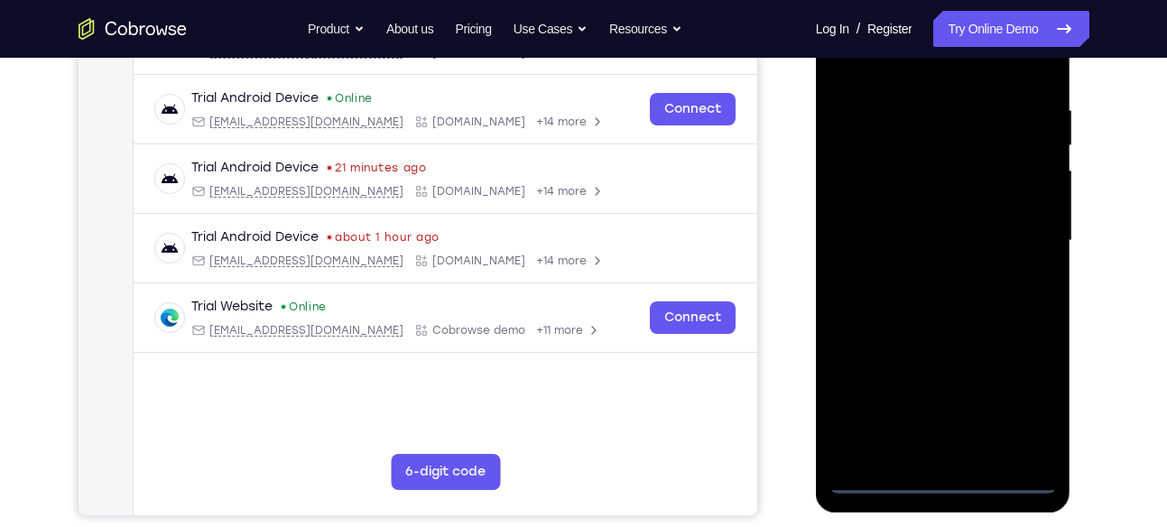
click at [942, 479] on div at bounding box center [944, 241] width 228 height 506
click at [1018, 393] on div at bounding box center [944, 241] width 228 height 506
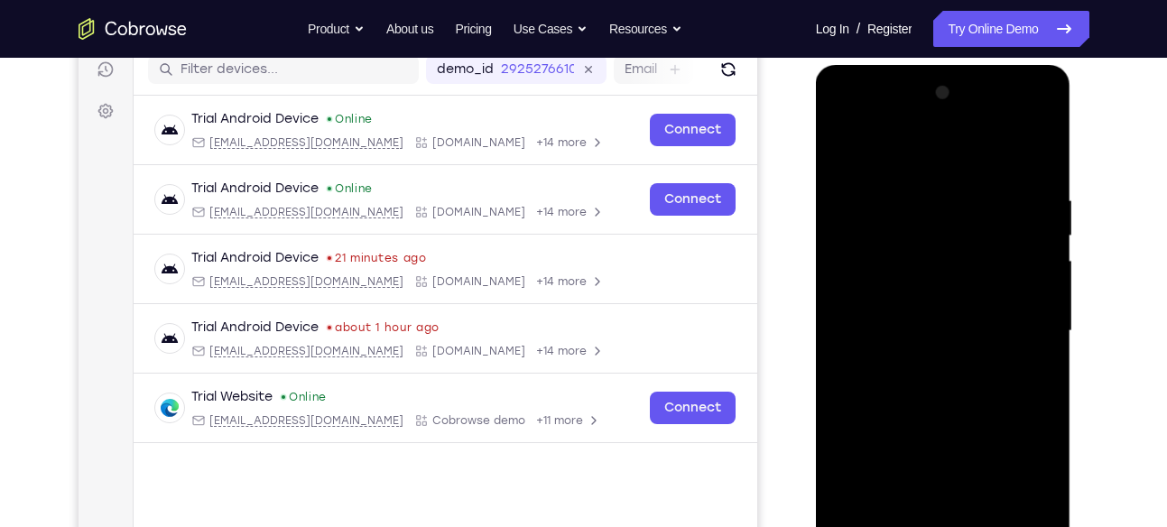
scroll to position [233, 0]
click at [884, 137] on div at bounding box center [944, 332] width 228 height 506
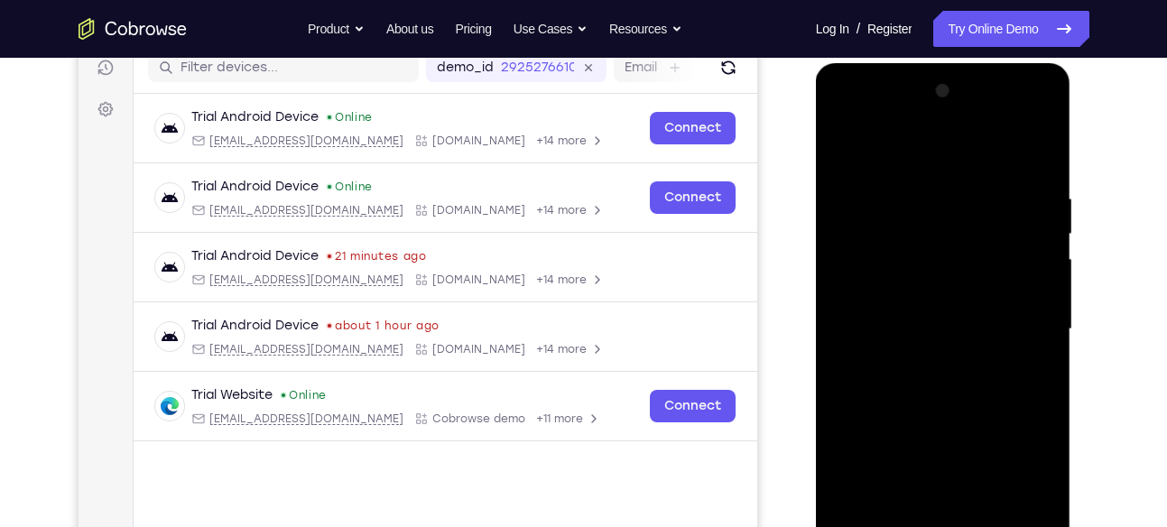
scroll to position [235, 0]
click at [878, 153] on div at bounding box center [944, 331] width 228 height 506
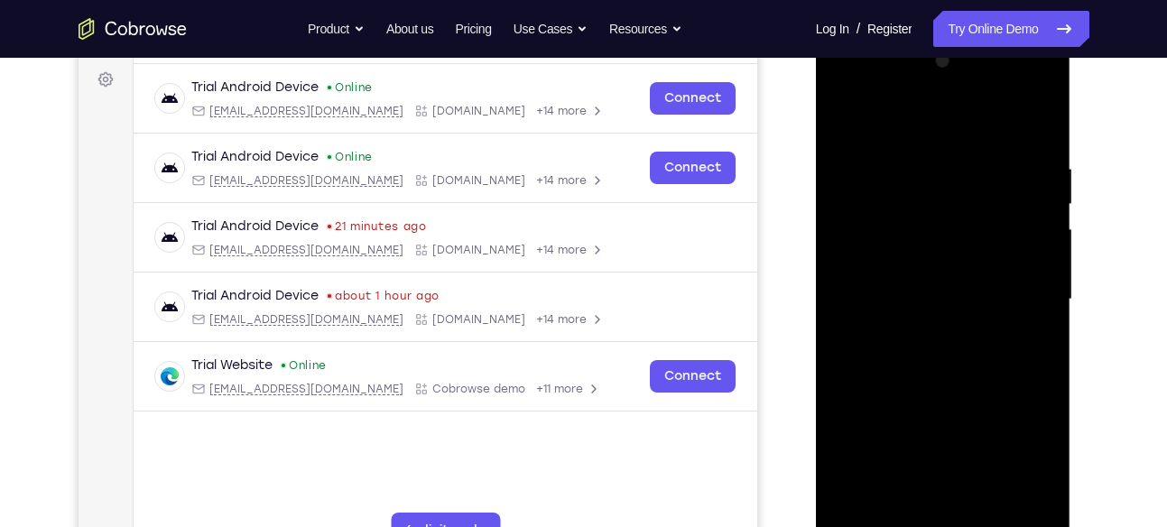
click at [1011, 291] on div at bounding box center [944, 300] width 228 height 506
click at [928, 333] on div at bounding box center [944, 300] width 228 height 506
click at [962, 274] on div at bounding box center [944, 300] width 228 height 506
click at [944, 297] on div at bounding box center [944, 300] width 228 height 506
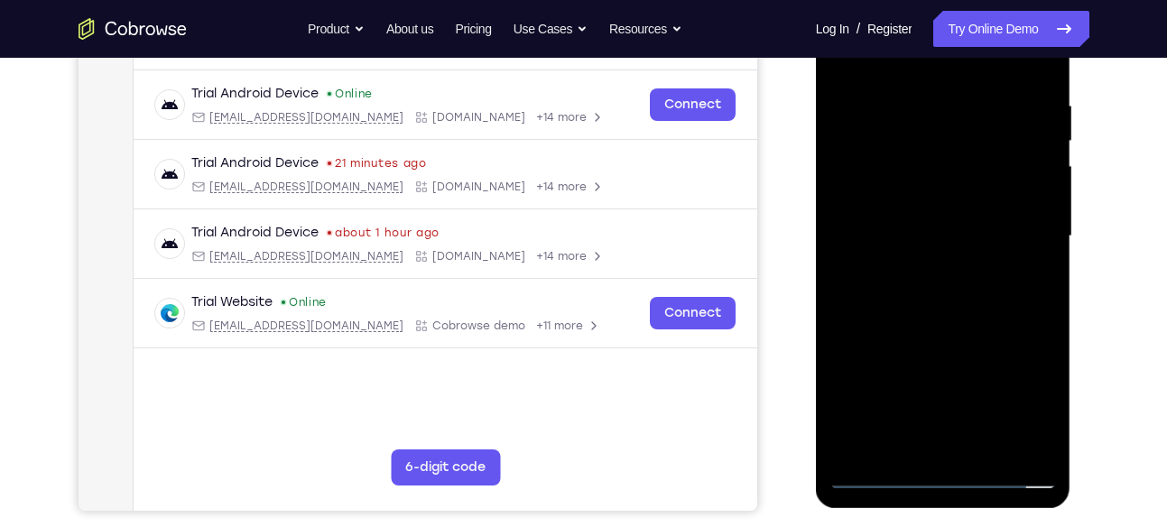
scroll to position [331, 0]
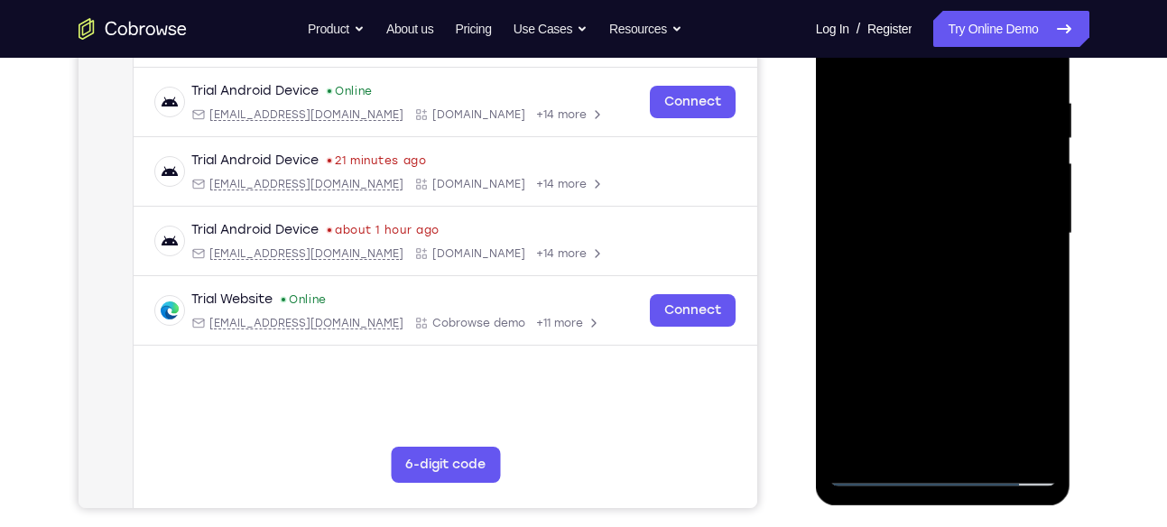
drag, startPoint x: 968, startPoint y: 292, endPoint x: 960, endPoint y: 226, distance: 66.4
click at [960, 226] on div at bounding box center [944, 234] width 228 height 506
click at [950, 284] on div at bounding box center [944, 234] width 228 height 506
drag, startPoint x: 991, startPoint y: 316, endPoint x: 981, endPoint y: 261, distance: 56.0
click at [981, 261] on div at bounding box center [944, 234] width 228 height 506
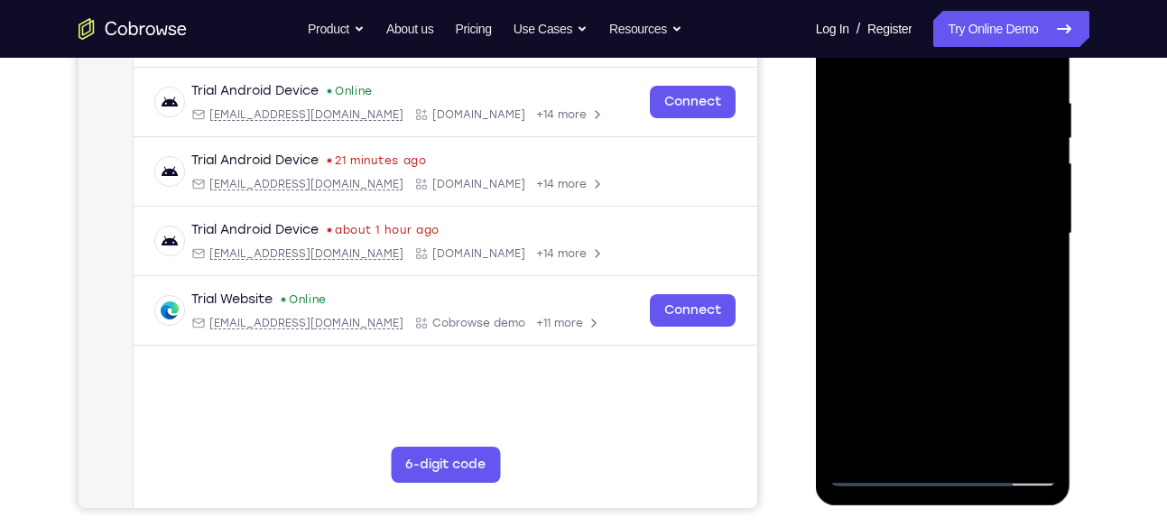
click at [967, 242] on div at bounding box center [944, 234] width 228 height 506
drag, startPoint x: 1005, startPoint y: 220, endPoint x: 1000, endPoint y: 348, distance: 127.4
click at [1000, 348] on div at bounding box center [944, 234] width 228 height 506
click at [1042, 321] on div at bounding box center [944, 234] width 228 height 506
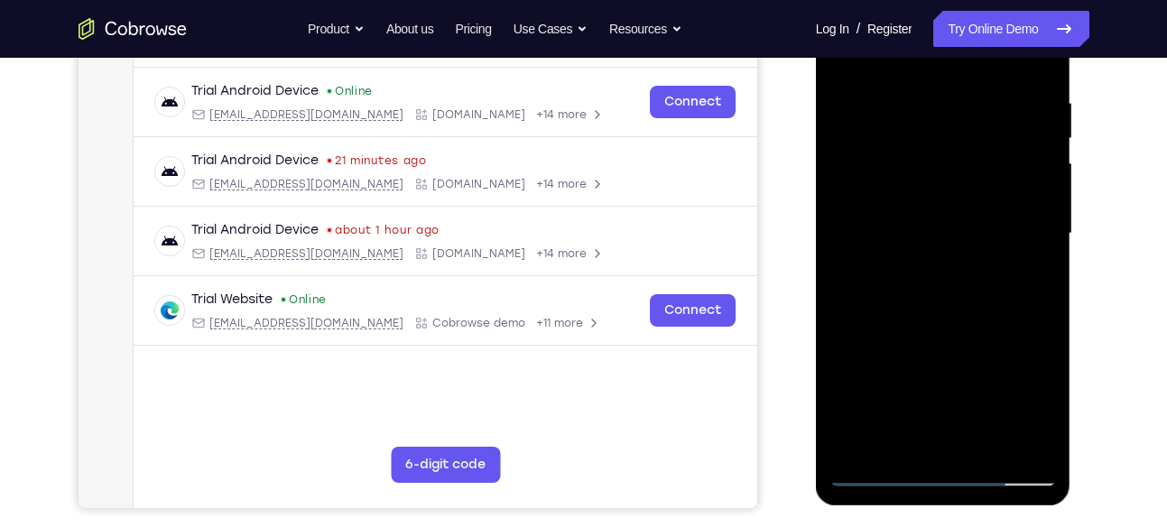
click at [991, 323] on div at bounding box center [944, 234] width 228 height 506
click at [851, 308] on div at bounding box center [944, 234] width 228 height 506
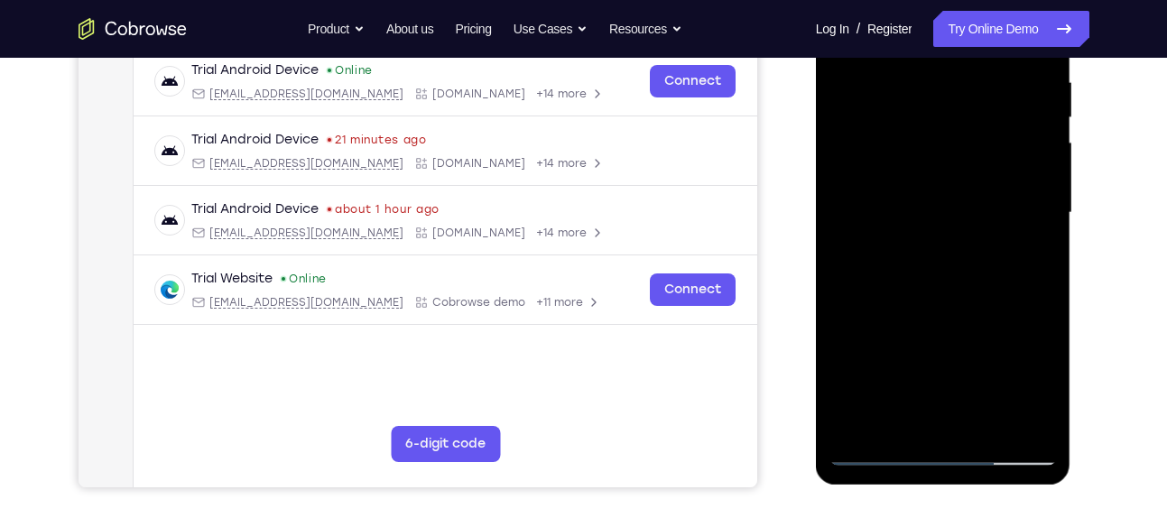
scroll to position [363, 0]
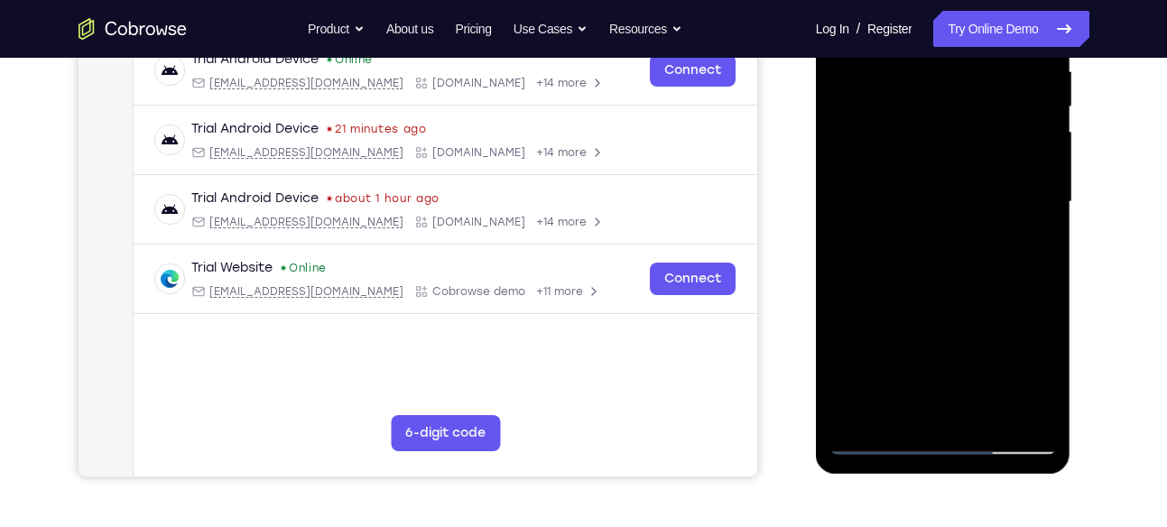
click at [1046, 284] on div at bounding box center [944, 202] width 228 height 506
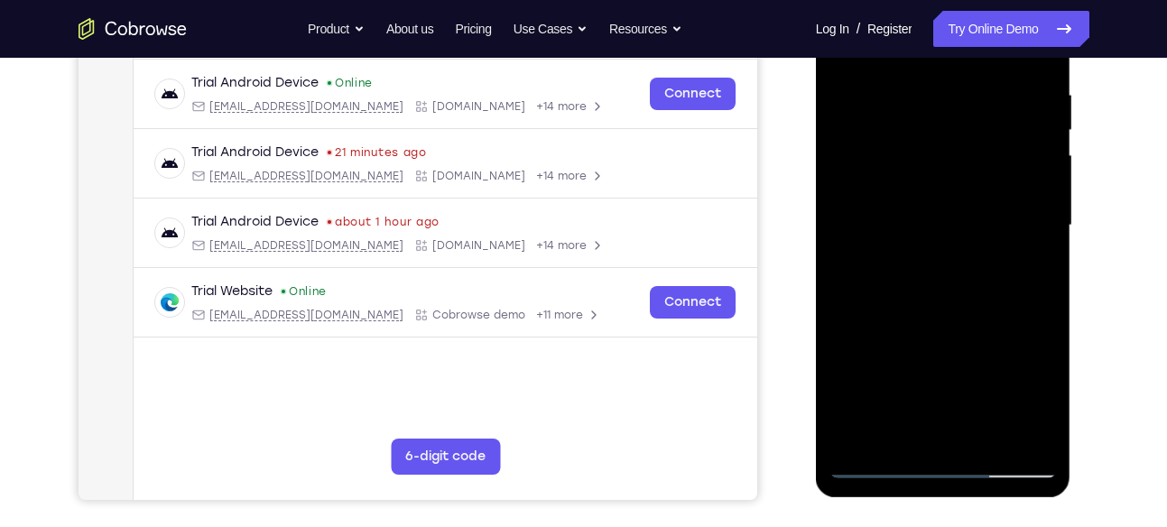
scroll to position [339, 0]
click at [1042, 306] on div at bounding box center [944, 227] width 228 height 506
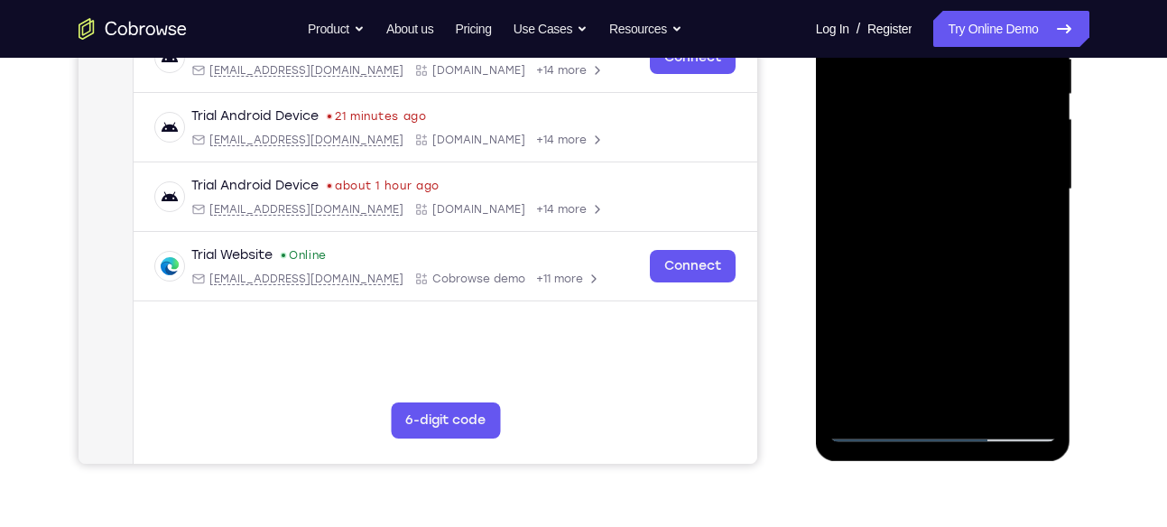
scroll to position [378, 0]
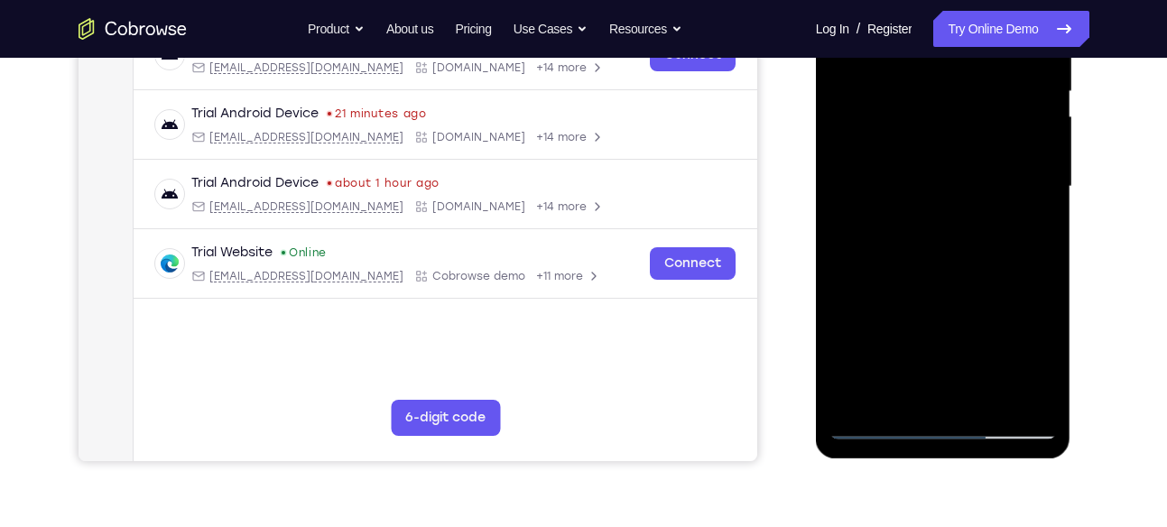
drag, startPoint x: 1042, startPoint y: 266, endPoint x: 1032, endPoint y: 238, distance: 29.7
click at [1032, 238] on div at bounding box center [944, 187] width 228 height 506
click at [1045, 375] on div at bounding box center [944, 187] width 228 height 506
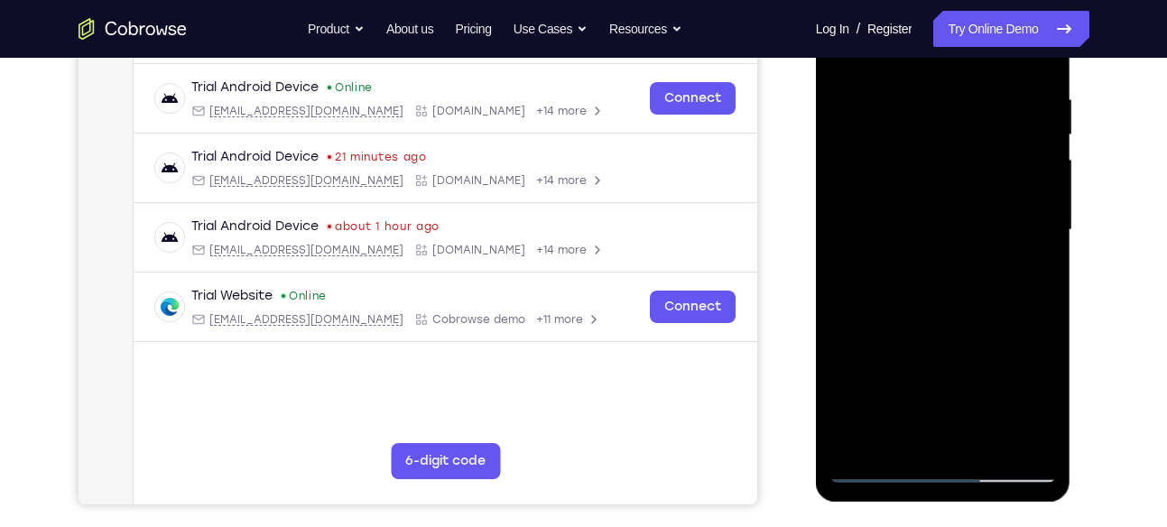
drag, startPoint x: 990, startPoint y: 242, endPoint x: 982, endPoint y: 337, distance: 95.1
click at [982, 337] on div at bounding box center [944, 230] width 228 height 506
drag, startPoint x: 975, startPoint y: 253, endPoint x: 972, endPoint y: 368, distance: 115.6
click at [972, 368] on div at bounding box center [944, 230] width 228 height 506
drag, startPoint x: 950, startPoint y: 238, endPoint x: 967, endPoint y: 414, distance: 176.0
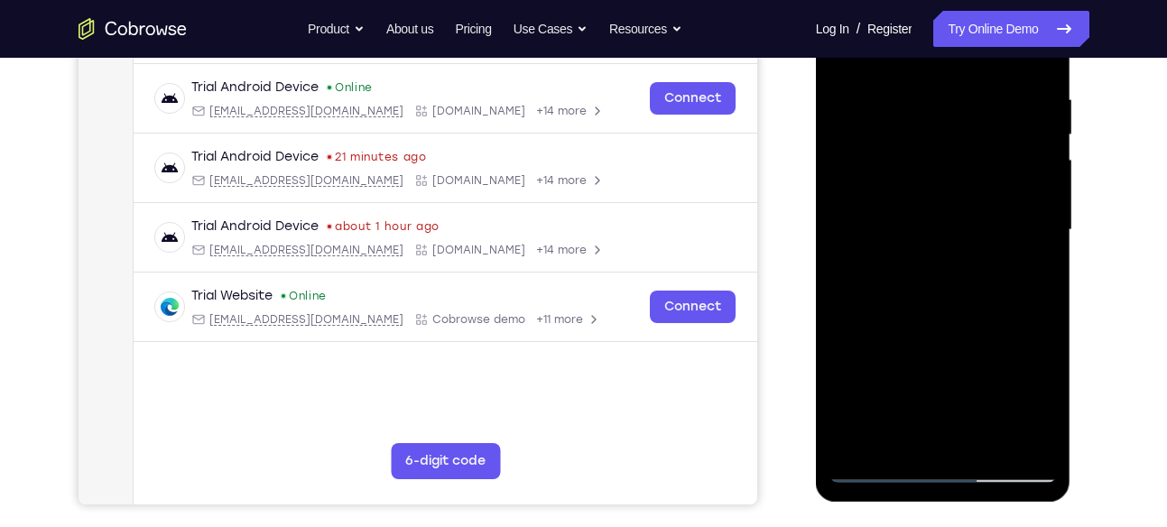
click at [967, 414] on div at bounding box center [944, 230] width 228 height 506
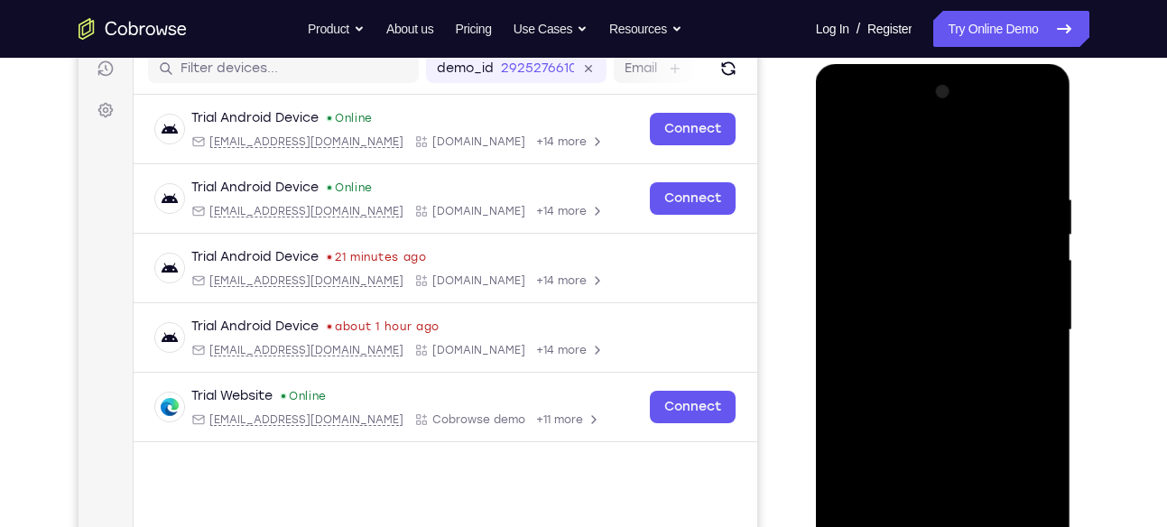
scroll to position [230, 0]
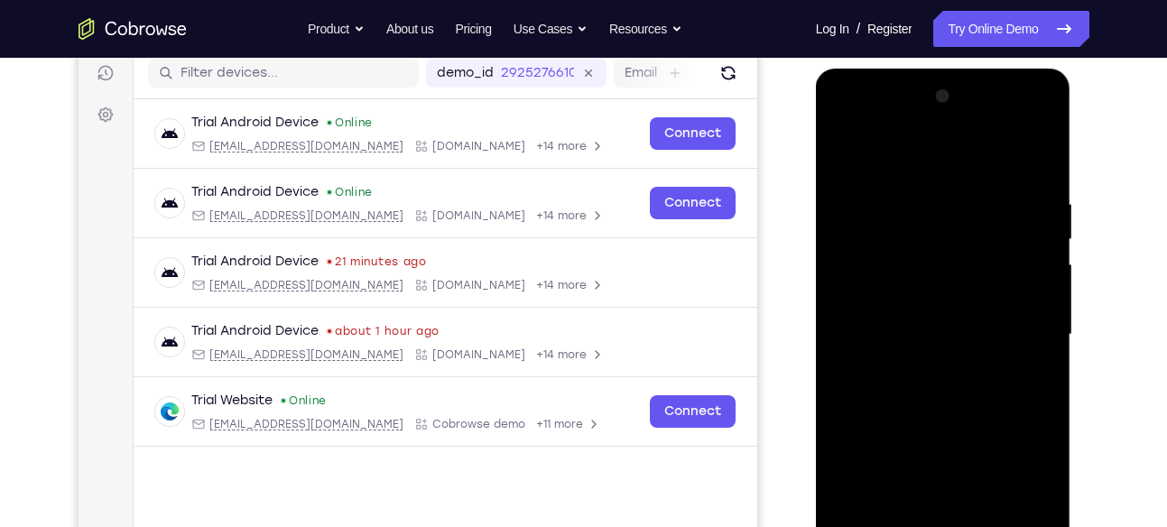
drag, startPoint x: 947, startPoint y: 423, endPoint x: 969, endPoint y: 403, distance: 29.4
click at [969, 403] on div at bounding box center [944, 335] width 228 height 506
drag, startPoint x: 967, startPoint y: 343, endPoint x: 965, endPoint y: 446, distance: 102.9
click at [965, 446] on div at bounding box center [944, 335] width 228 height 506
click at [973, 190] on div at bounding box center [944, 335] width 228 height 506
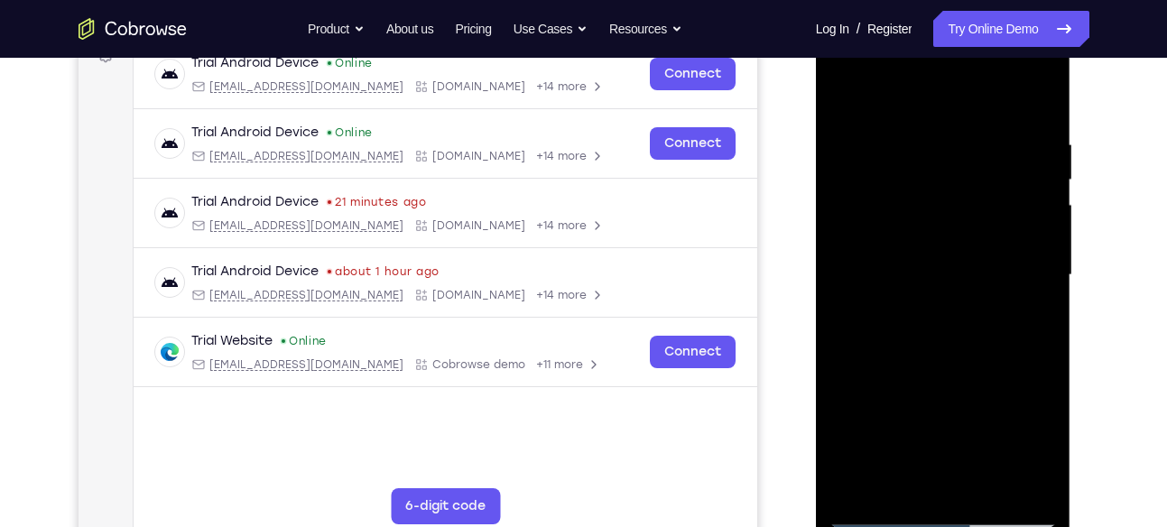
scroll to position [291, 0]
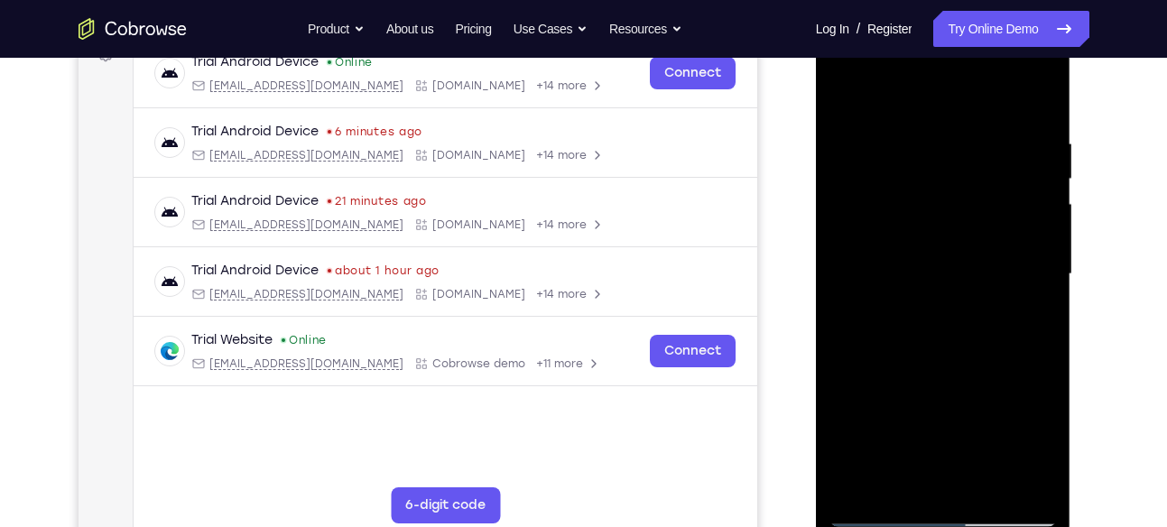
click at [965, 147] on div at bounding box center [944, 275] width 228 height 506
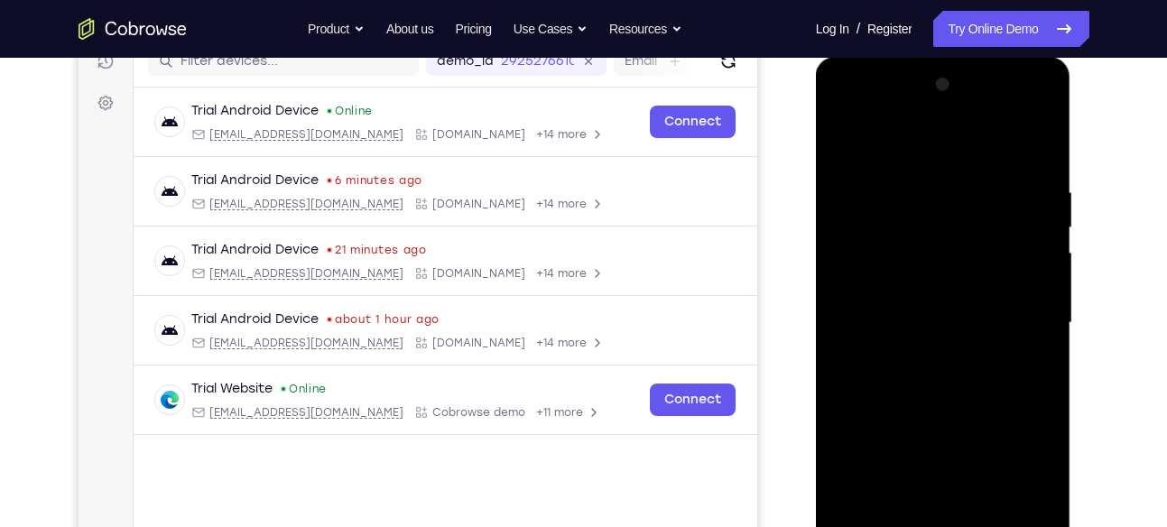
click at [1037, 213] on div at bounding box center [944, 323] width 228 height 506
click at [1037, 150] on div at bounding box center [944, 323] width 228 height 506
drag, startPoint x: 1028, startPoint y: 302, endPoint x: 1022, endPoint y: 135, distance: 167.2
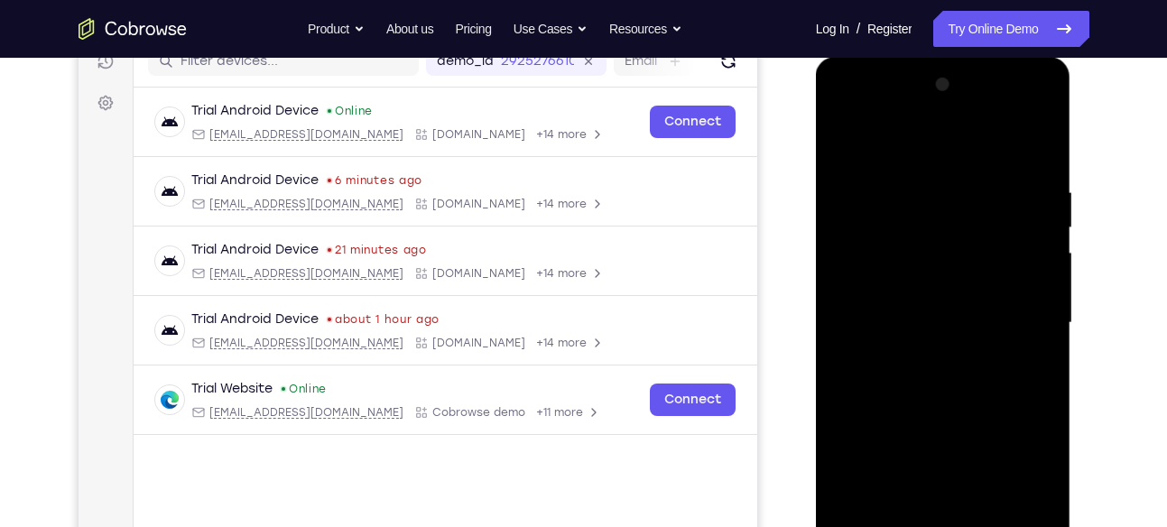
click at [1022, 135] on div at bounding box center [944, 323] width 228 height 506
drag, startPoint x: 974, startPoint y: 357, endPoint x: 972, endPoint y: 178, distance: 178.8
click at [972, 178] on div at bounding box center [944, 323] width 228 height 506
drag, startPoint x: 959, startPoint y: 332, endPoint x: 961, endPoint y: 160, distance: 172.5
click at [961, 160] on div at bounding box center [944, 323] width 228 height 506
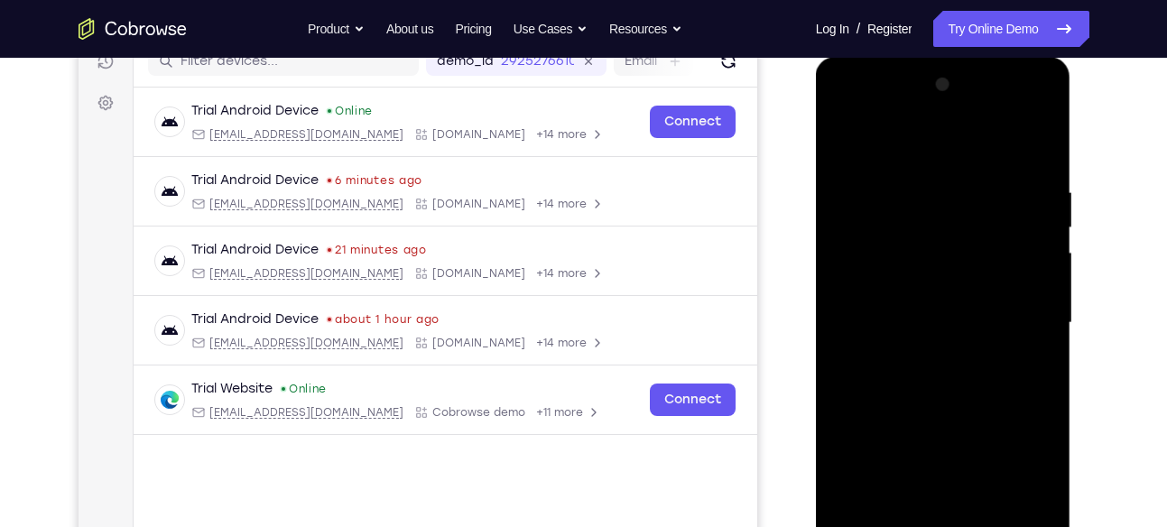
drag, startPoint x: 953, startPoint y: 330, endPoint x: 949, endPoint y: 197, distance: 132.8
click at [949, 197] on div at bounding box center [944, 323] width 228 height 506
drag, startPoint x: 966, startPoint y: 349, endPoint x: 967, endPoint y: 200, distance: 148.1
click at [967, 200] on div at bounding box center [944, 323] width 228 height 506
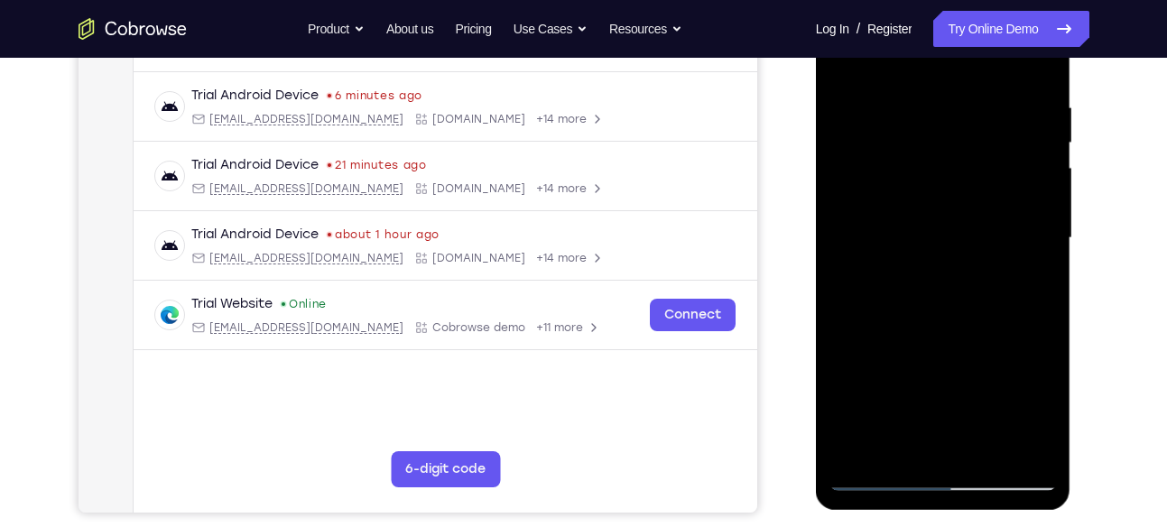
scroll to position [328, 0]
drag, startPoint x: 985, startPoint y: 256, endPoint x: 1000, endPoint y: 116, distance: 140.7
click at [1000, 116] on div at bounding box center [944, 238] width 228 height 506
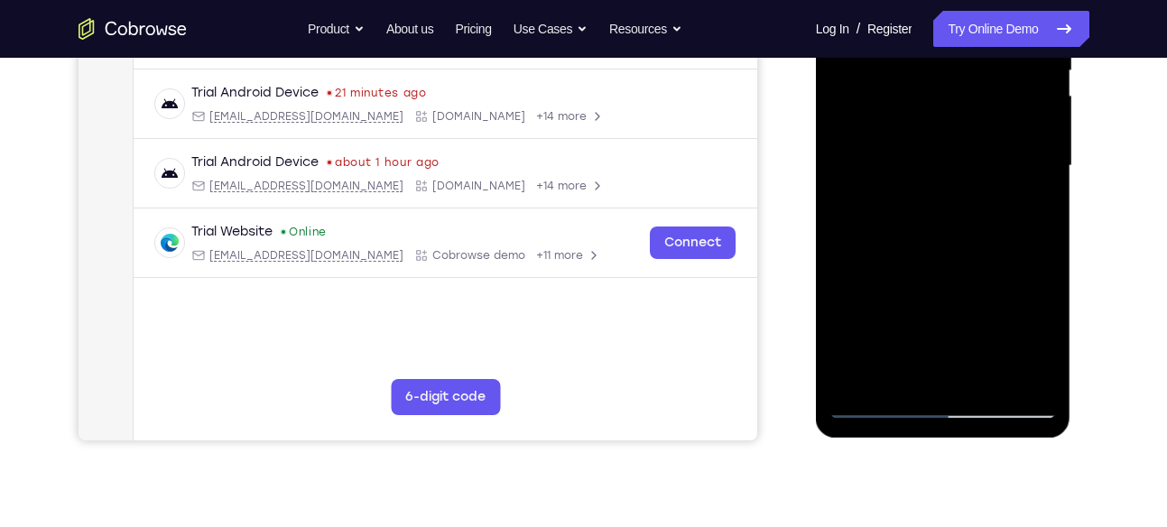
scroll to position [400, 0]
drag, startPoint x: 1006, startPoint y: 312, endPoint x: 1002, endPoint y: 174, distance: 138.2
click at [1002, 174] on div at bounding box center [944, 165] width 228 height 506
drag, startPoint x: 984, startPoint y: 255, endPoint x: 982, endPoint y: 130, distance: 124.6
click at [982, 130] on div at bounding box center [944, 165] width 228 height 506
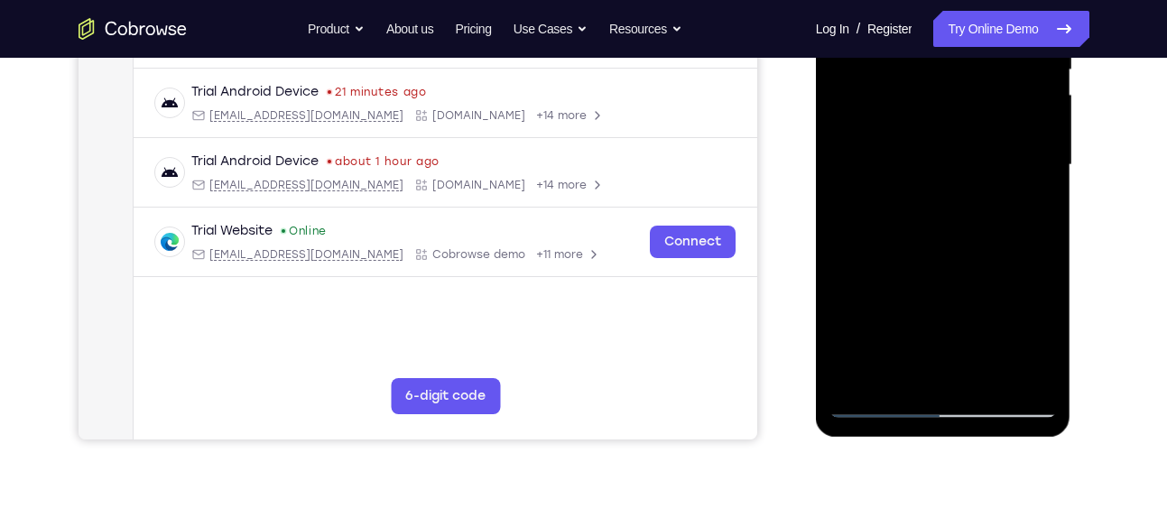
click at [900, 376] on div at bounding box center [944, 165] width 228 height 506
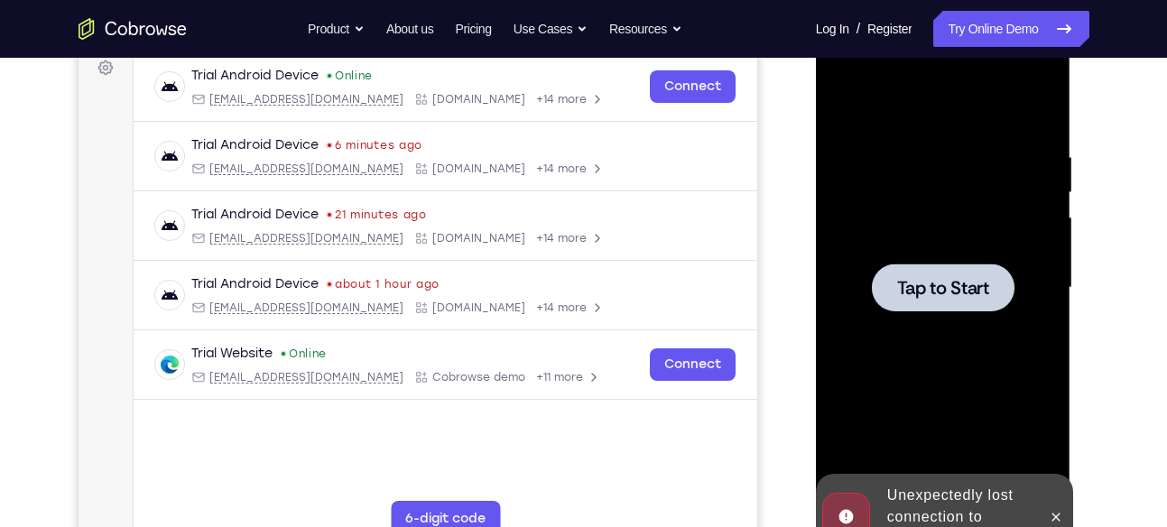
scroll to position [274, 0]
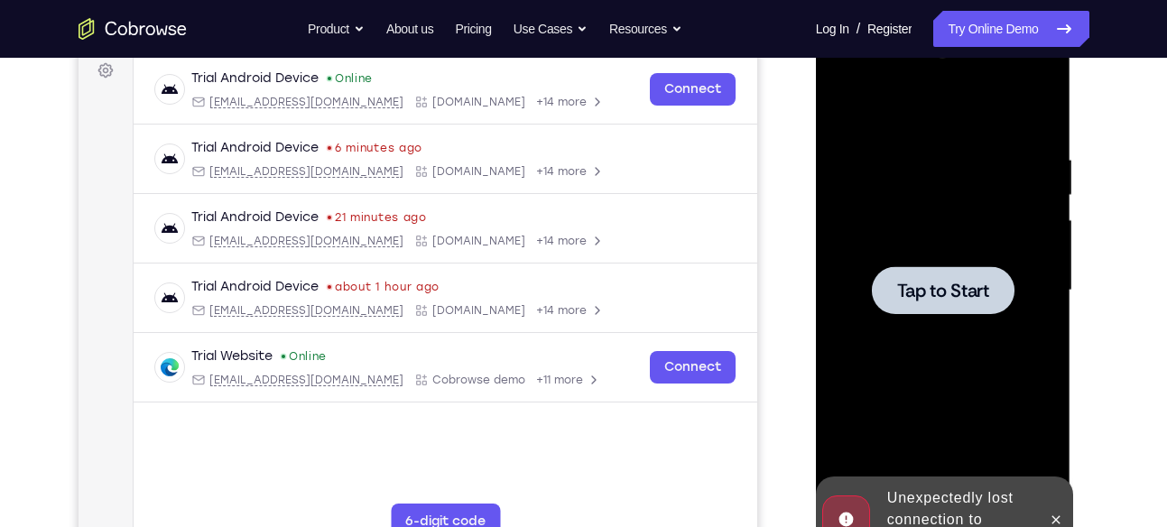
click at [972, 282] on span "Tap to Start" at bounding box center [944, 291] width 92 height 18
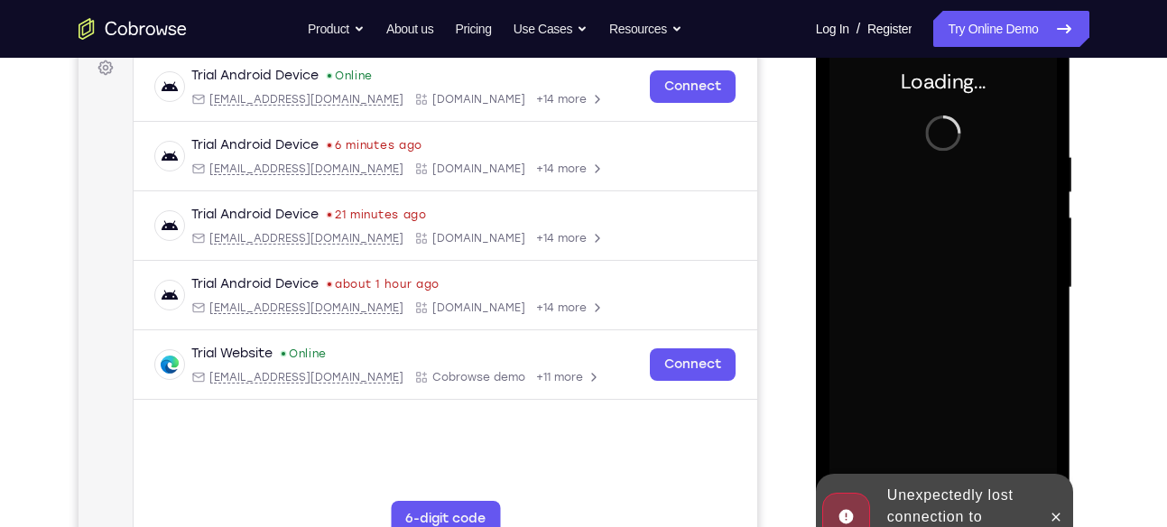
scroll to position [279, 0]
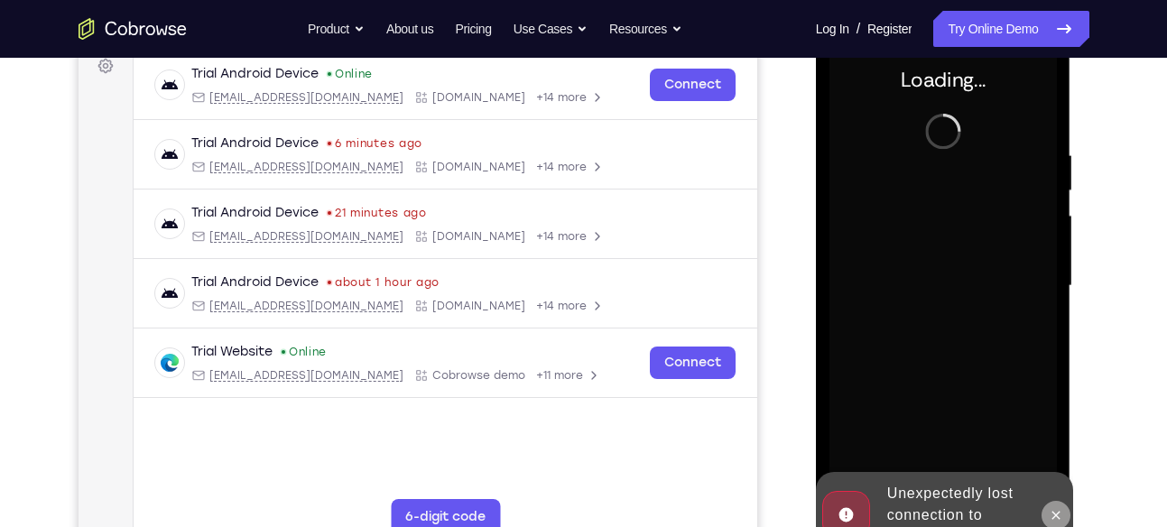
click at [1055, 502] on button at bounding box center [1056, 515] width 29 height 29
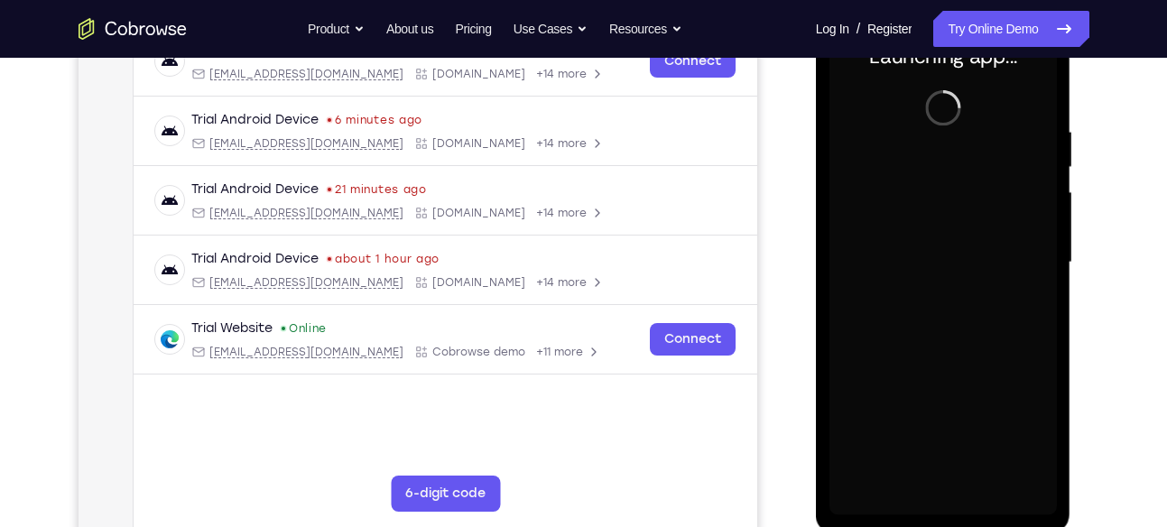
scroll to position [303, 0]
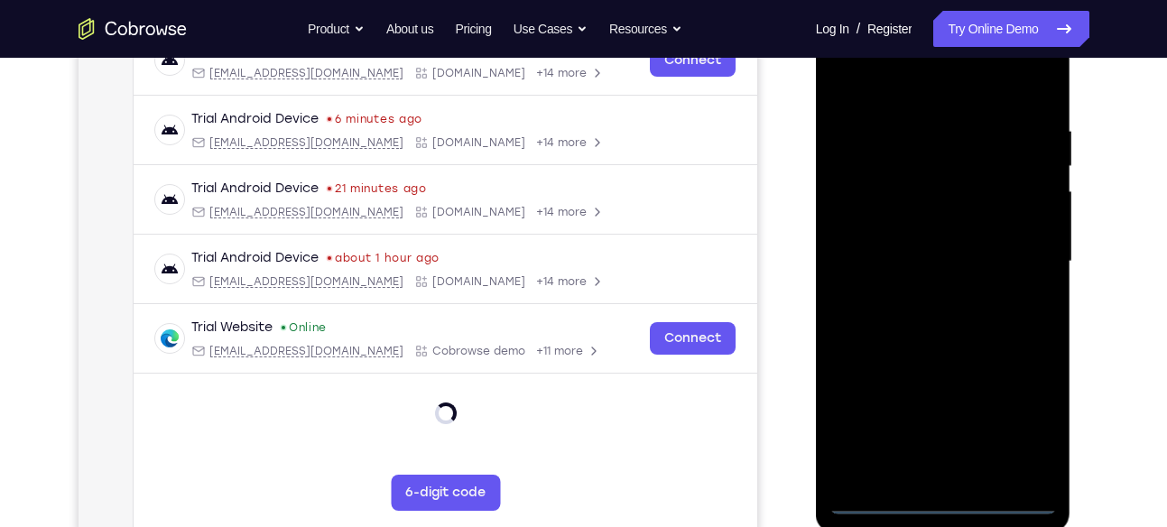
click at [943, 499] on div at bounding box center [944, 262] width 228 height 506
click at [937, 496] on div at bounding box center [944, 262] width 228 height 506
click at [1026, 426] on div at bounding box center [944, 262] width 228 height 506
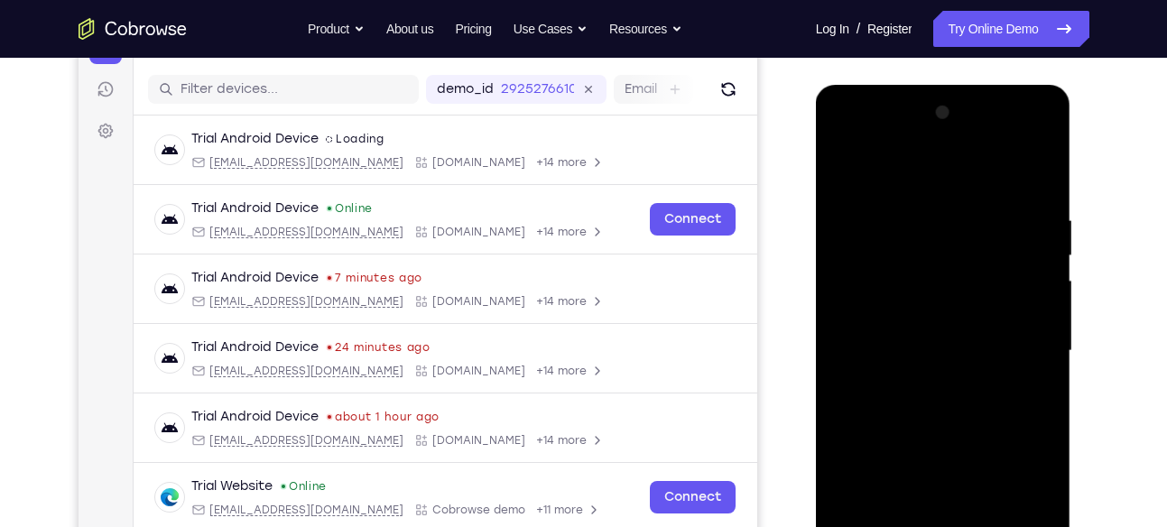
scroll to position [213, 0]
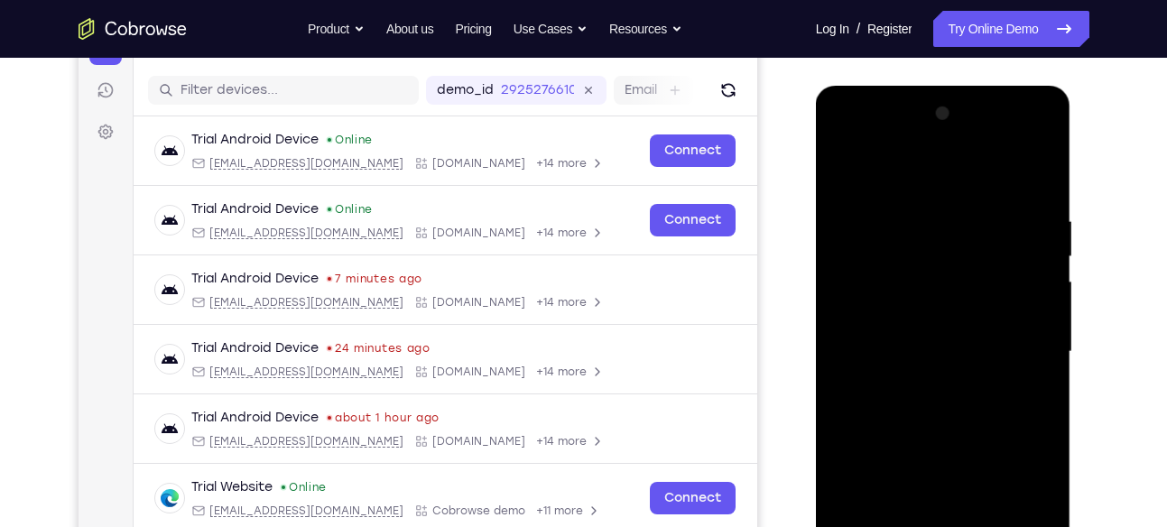
click at [882, 167] on div at bounding box center [944, 352] width 228 height 506
click at [1033, 340] on div at bounding box center [944, 352] width 228 height 506
click at [924, 382] on div at bounding box center [944, 352] width 228 height 506
click at [922, 383] on div at bounding box center [944, 352] width 228 height 506
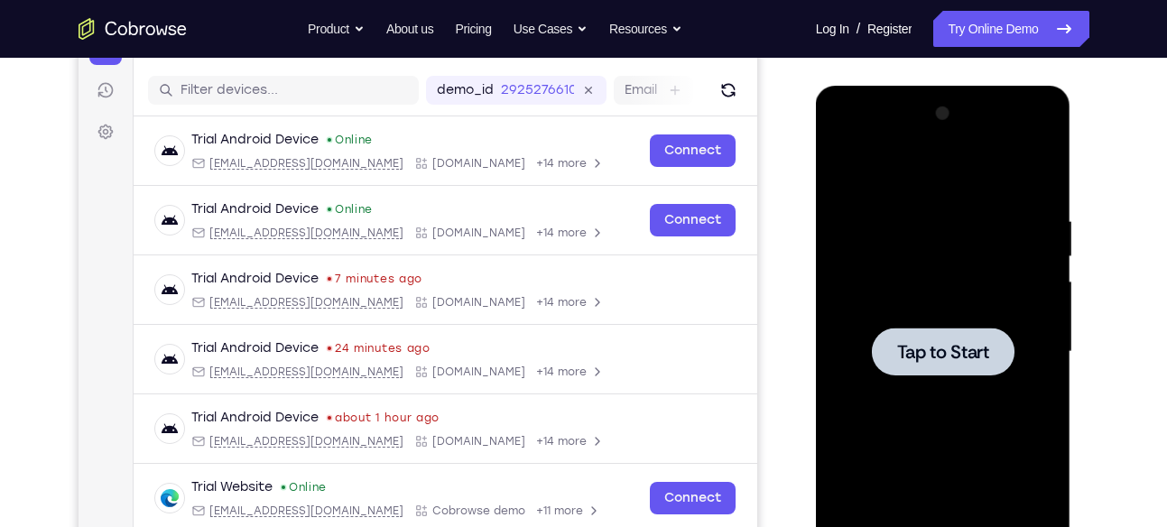
click at [950, 374] on div at bounding box center [943, 352] width 143 height 48
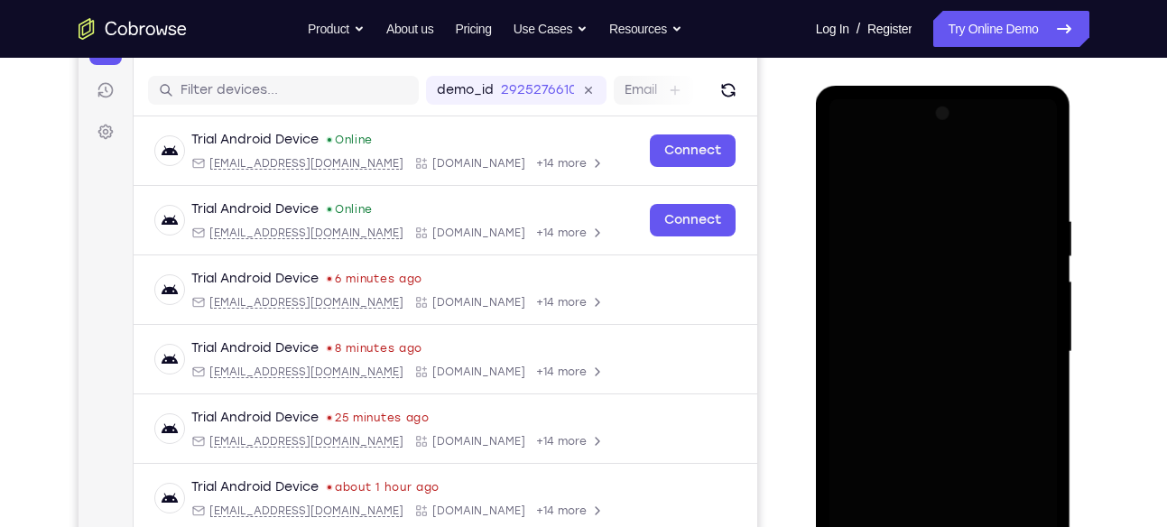
scroll to position [366, 0]
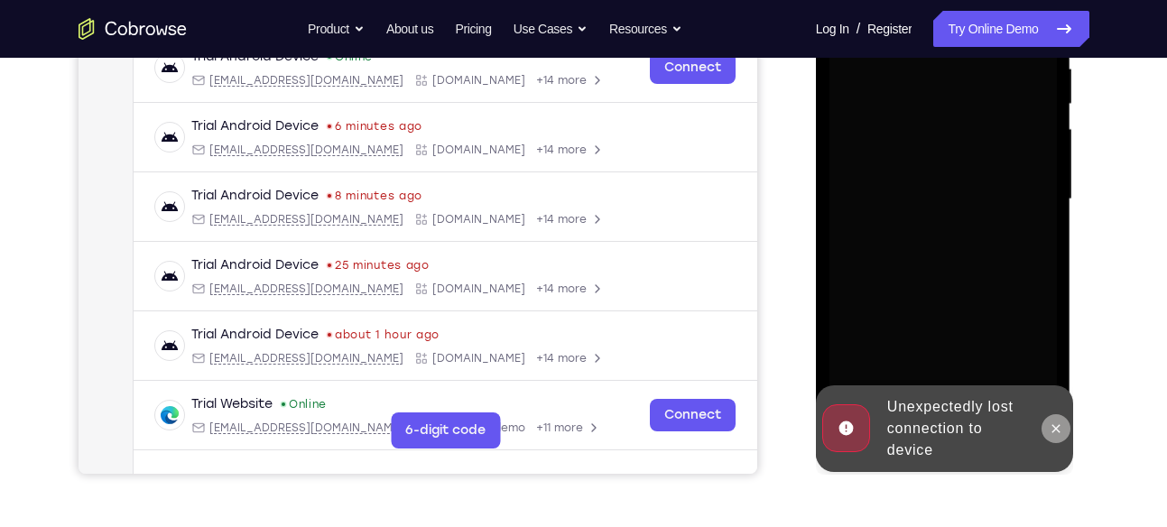
click at [1059, 432] on icon at bounding box center [1056, 429] width 14 height 14
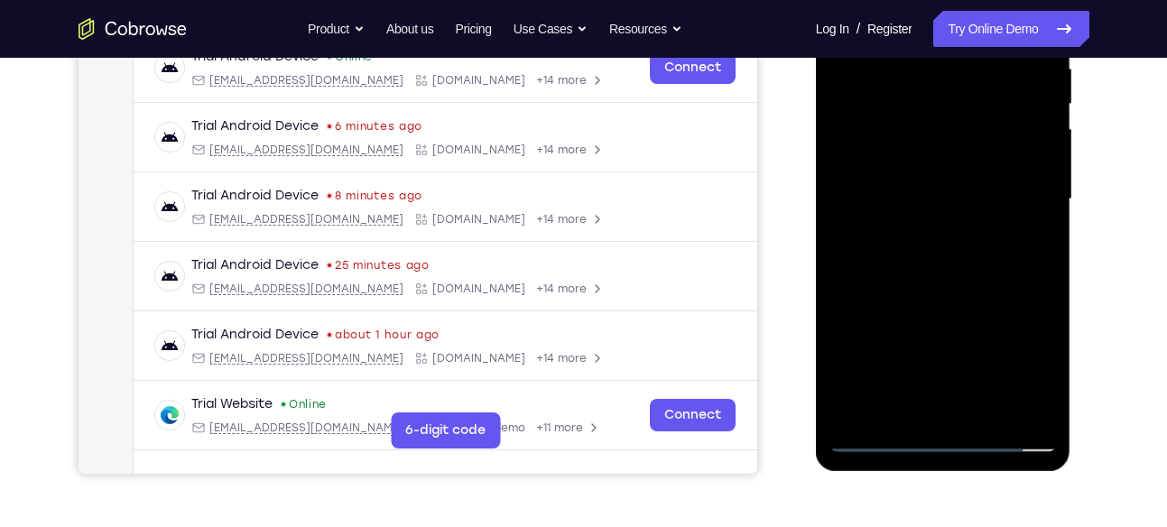
click at [947, 434] on div at bounding box center [944, 200] width 228 height 506
click at [1019, 358] on div at bounding box center [944, 200] width 228 height 506
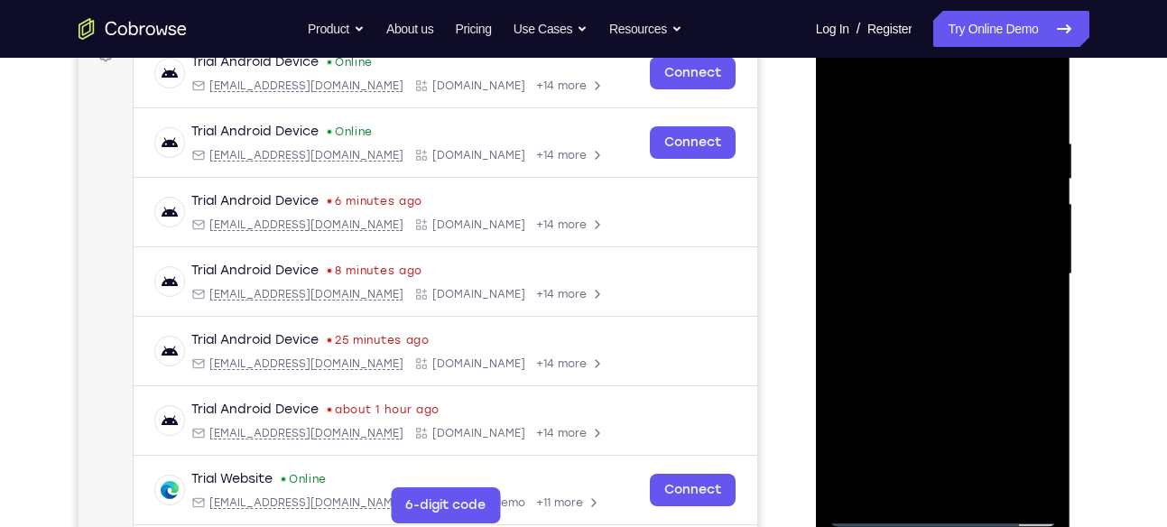
scroll to position [286, 0]
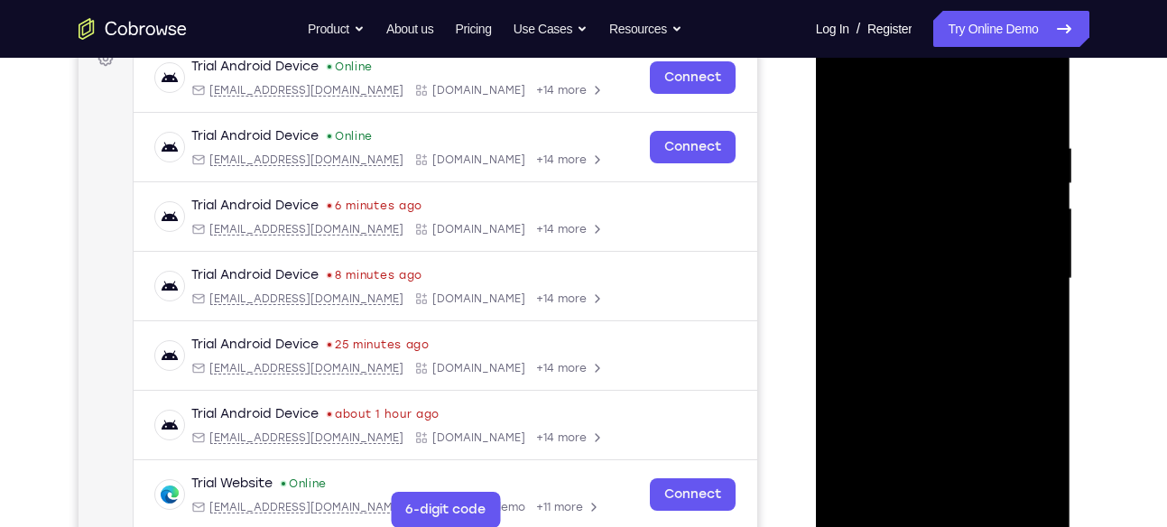
click at [900, 116] on div at bounding box center [944, 279] width 228 height 506
click at [1028, 262] on div at bounding box center [944, 279] width 228 height 506
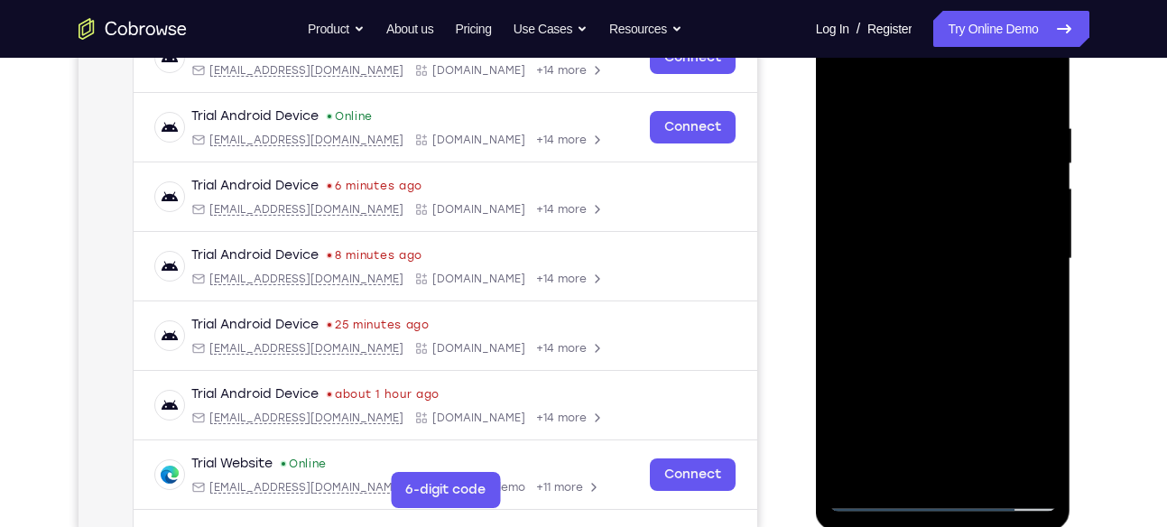
scroll to position [307, 0]
click at [921, 291] on div at bounding box center [944, 258] width 228 height 506
click at [960, 238] on div at bounding box center [944, 258] width 228 height 506
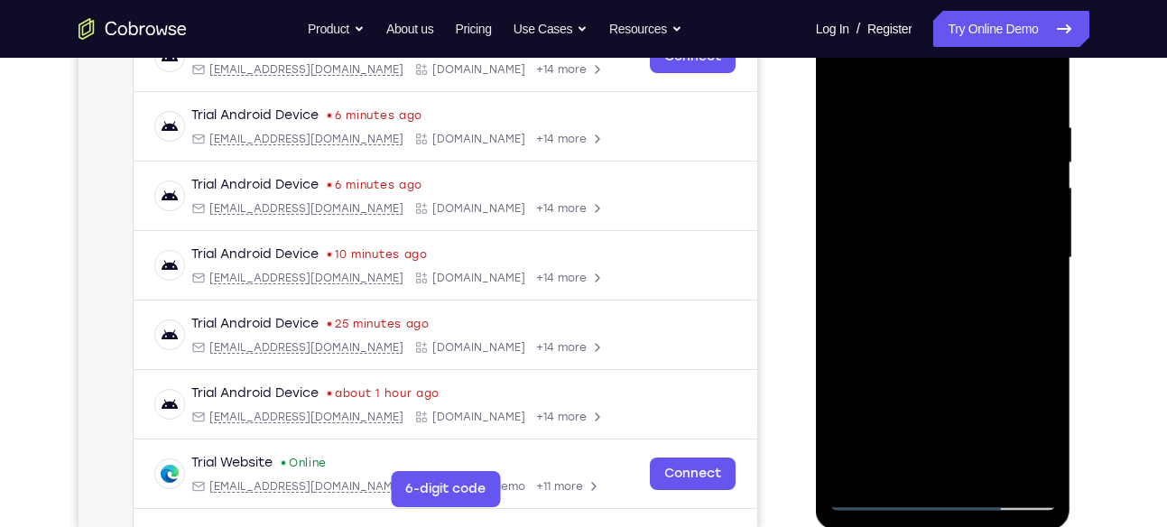
click at [962, 253] on div at bounding box center [944, 258] width 228 height 506
click at [1043, 108] on div at bounding box center [944, 258] width 228 height 506
click at [981, 471] on div at bounding box center [944, 258] width 228 height 506
click at [922, 362] on div at bounding box center [944, 258] width 228 height 506
click at [894, 237] on div at bounding box center [944, 258] width 228 height 506
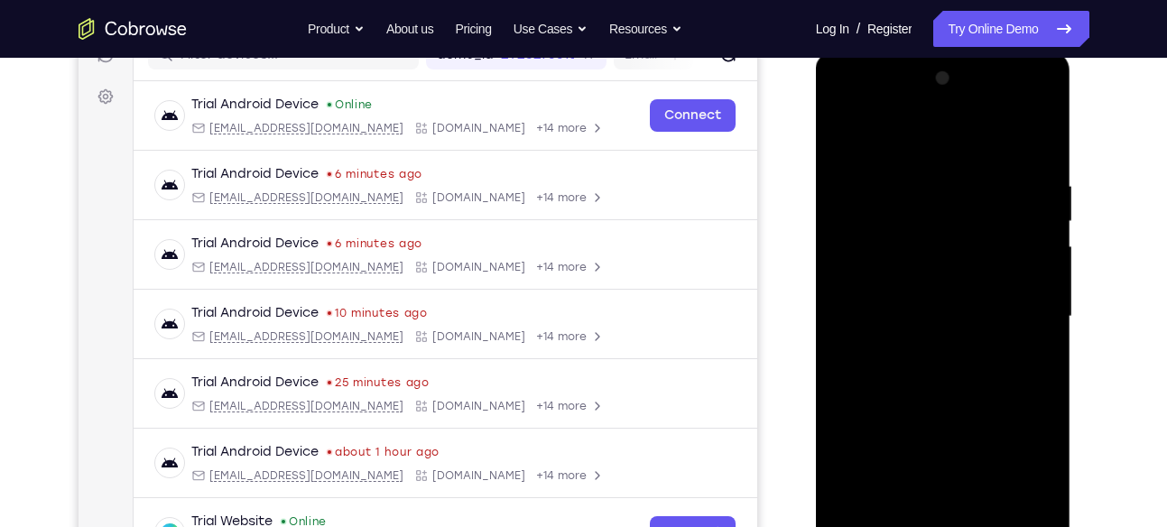
scroll to position [243, 0]
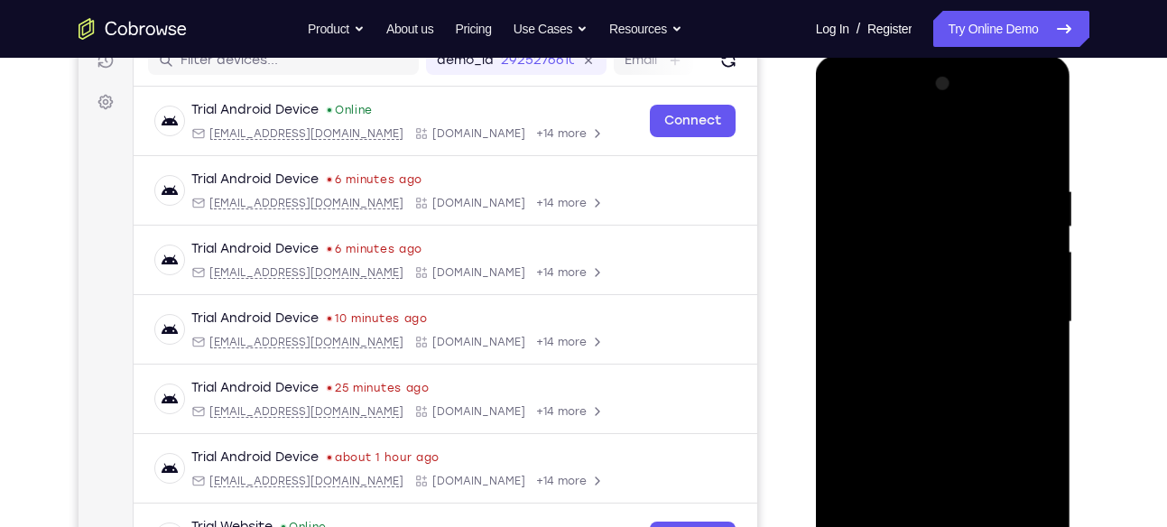
click at [1019, 142] on div at bounding box center [944, 323] width 228 height 506
click at [886, 139] on div at bounding box center [944, 323] width 228 height 506
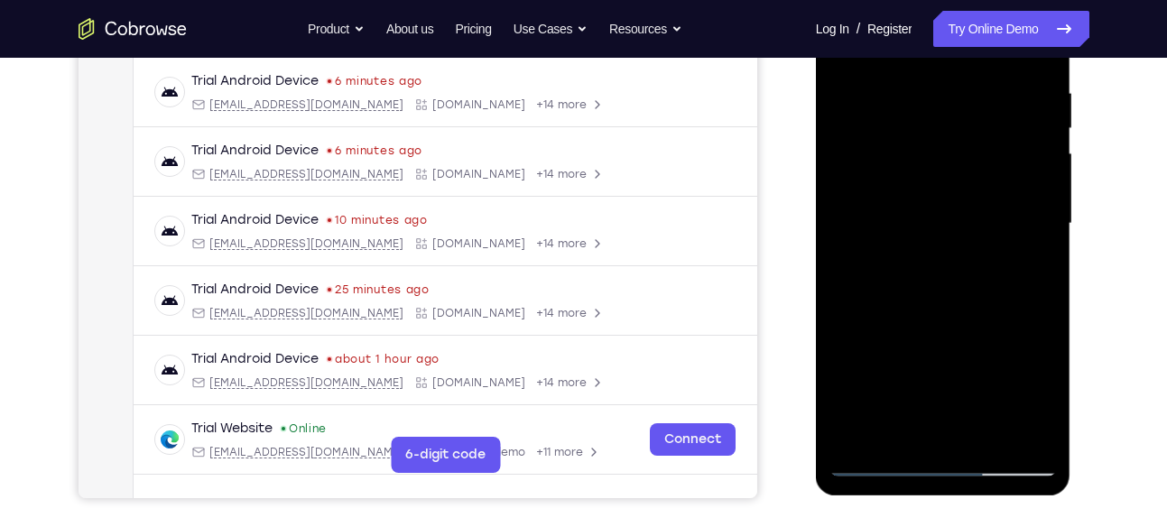
scroll to position [347, 0]
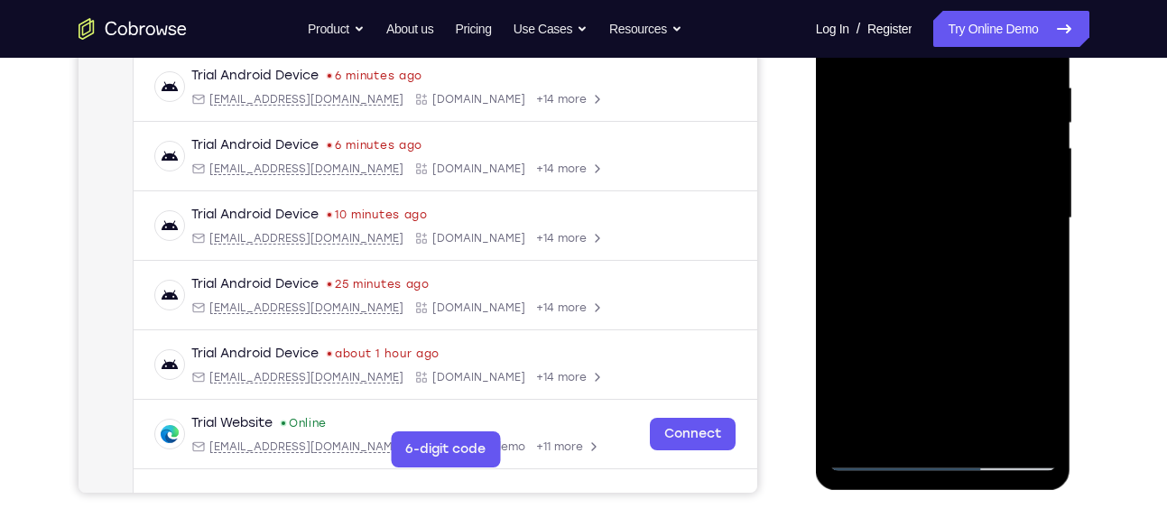
click at [854, 163] on div at bounding box center [944, 219] width 228 height 506
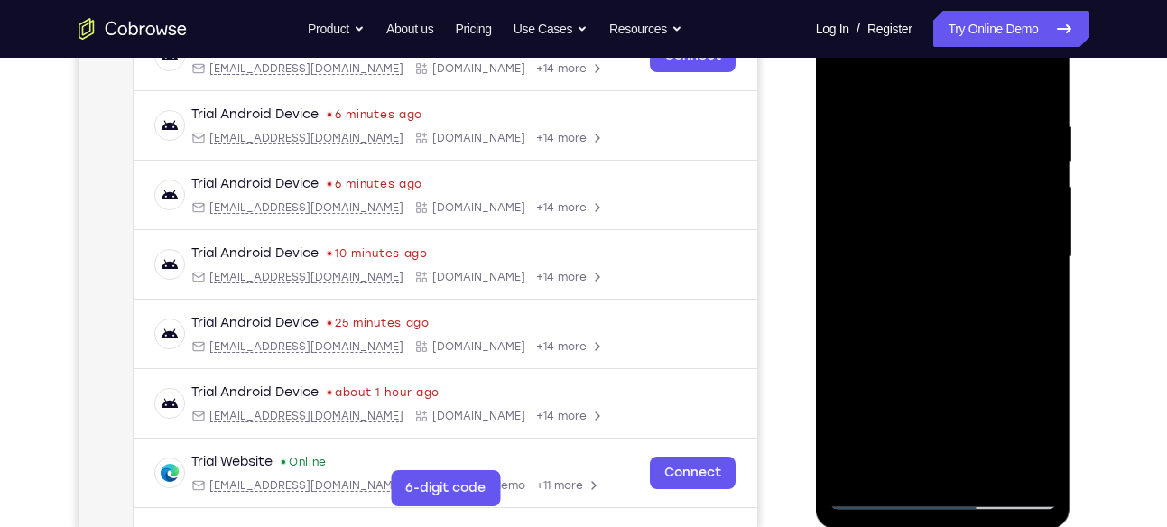
scroll to position [325, 0]
